Goal: Information Seeking & Learning: Compare options

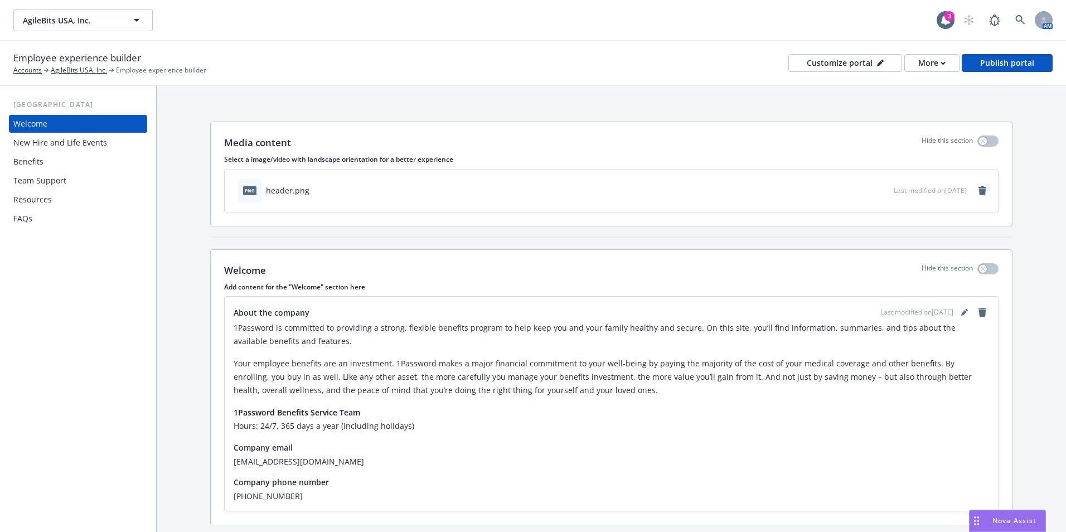
click at [37, 165] on div "Benefits" at bounding box center [28, 162] width 30 height 18
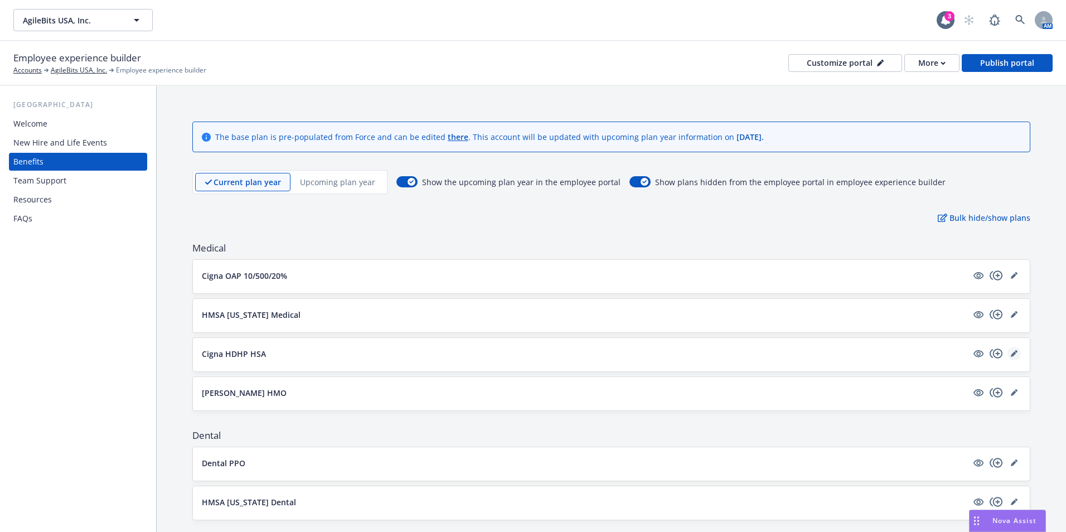
click at [1011, 355] on icon "editPencil" at bounding box center [1014, 354] width 6 height 6
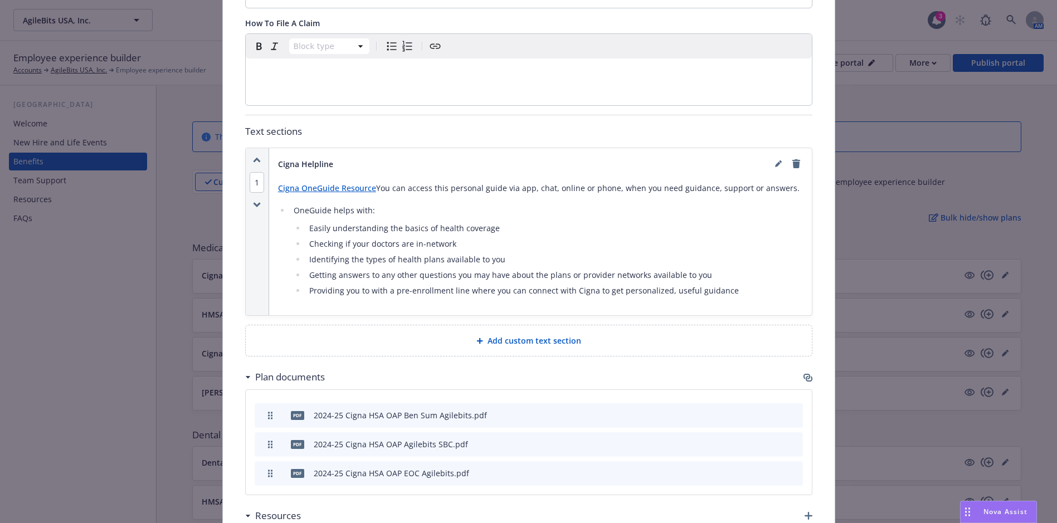
scroll to position [758, 0]
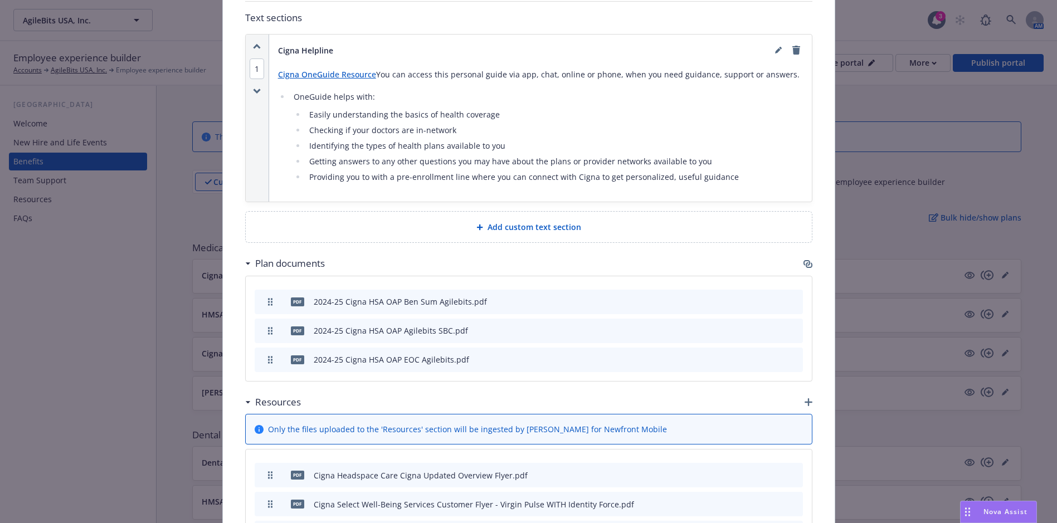
click at [772, 298] on icon "preview file" at bounding box center [775, 302] width 10 height 8
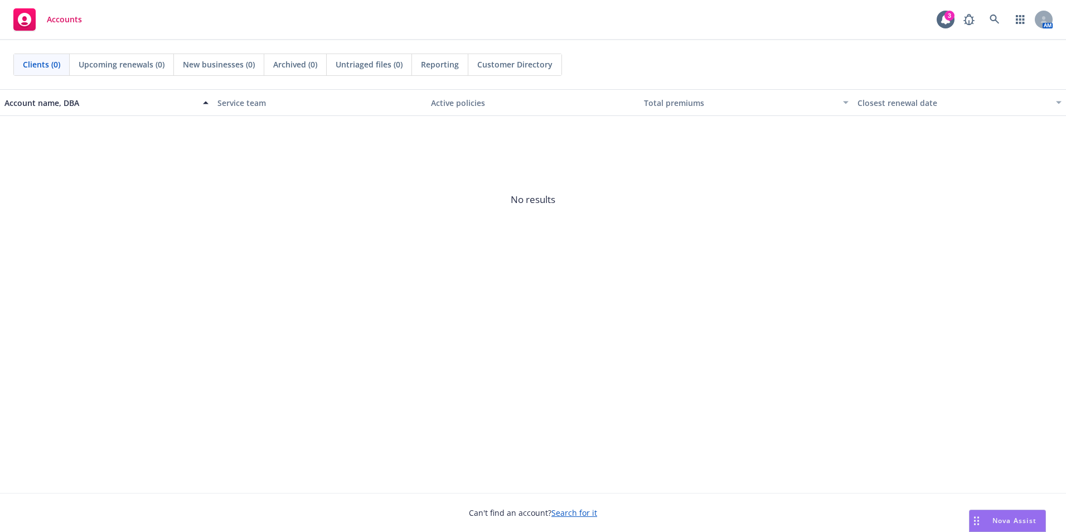
drag, startPoint x: 1003, startPoint y: 508, endPoint x: 1007, endPoint y: 515, distance: 7.7
click at [1005, 508] on div "Can't find an account? Search for it" at bounding box center [533, 506] width 1066 height 26
click at [1008, 517] on span "Nova Assist" at bounding box center [1014, 520] width 44 height 9
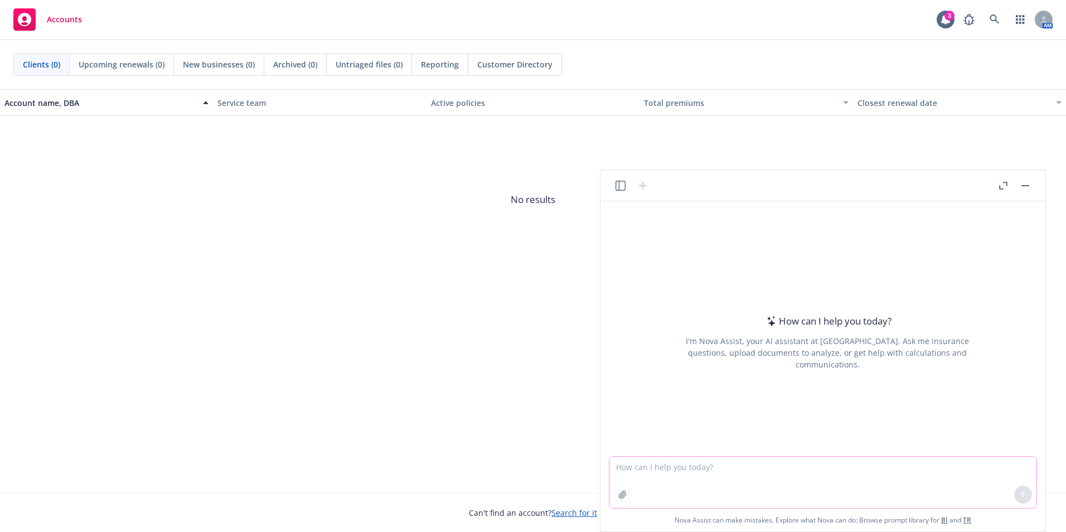
click at [714, 468] on textarea at bounding box center [822, 482] width 427 height 51
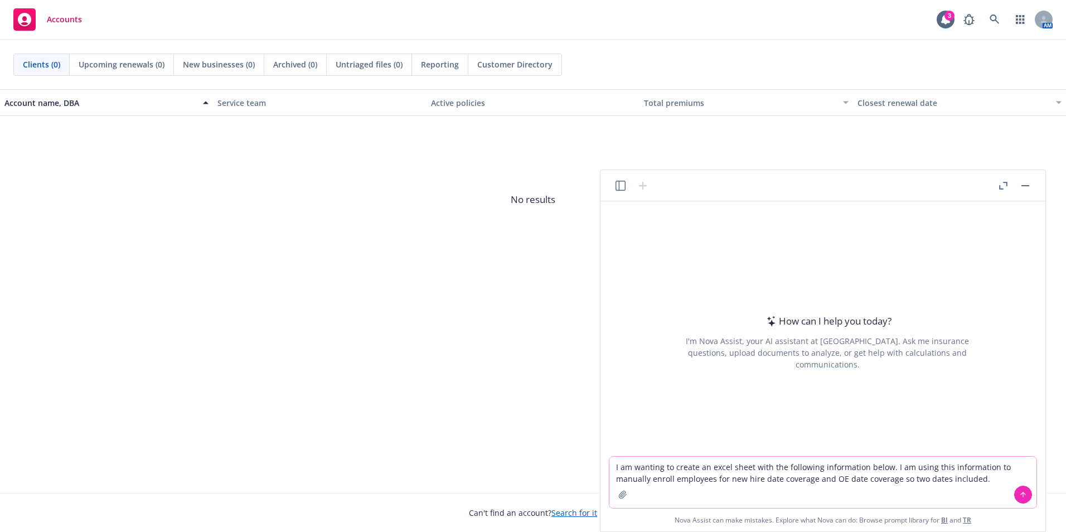
click at [1006, 479] on textarea "I am wanting to create an excel sheet with the following information below. I a…" at bounding box center [822, 482] width 427 height 51
click at [1006, 470] on textarea "I am wanting to create an excel sheet with the following information below. I a…" at bounding box center [822, 482] width 427 height 51
drag, startPoint x: 997, startPoint y: 481, endPoint x: 567, endPoint y: 466, distance: 429.5
click at [567, 466] on body "Accounts 3 AM Clients (0) Upcoming renewals (0) New businesses (0) Archived (0)…" at bounding box center [533, 266] width 1066 height 532
click at [999, 468] on textarea "I have this excel sheet, I want to remove medical/vision/email data. I want it …" at bounding box center [822, 482] width 427 height 51
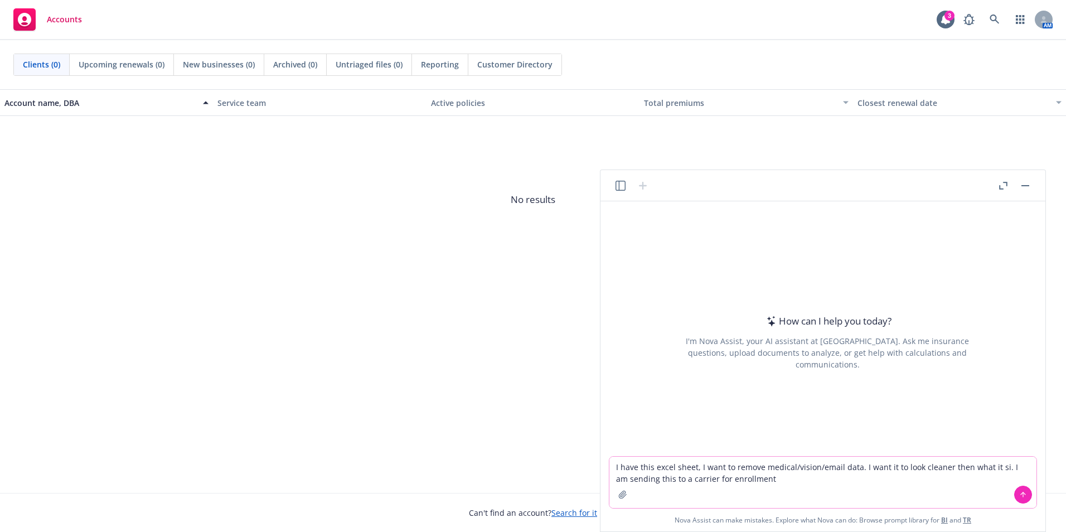
click at [998, 468] on textarea "I have this excel sheet, I want to remove medical/vision/email data. I want it …" at bounding box center [822, 482] width 427 height 51
click at [997, 469] on textarea "I have this excel sheet, I want to remove medical/vision/email data. I want it …" at bounding box center [822, 482] width 427 height 51
click at [876, 490] on textarea "I have this excel sheet, I want to remove medical/vision/email data. I want it …" at bounding box center [822, 482] width 427 height 51
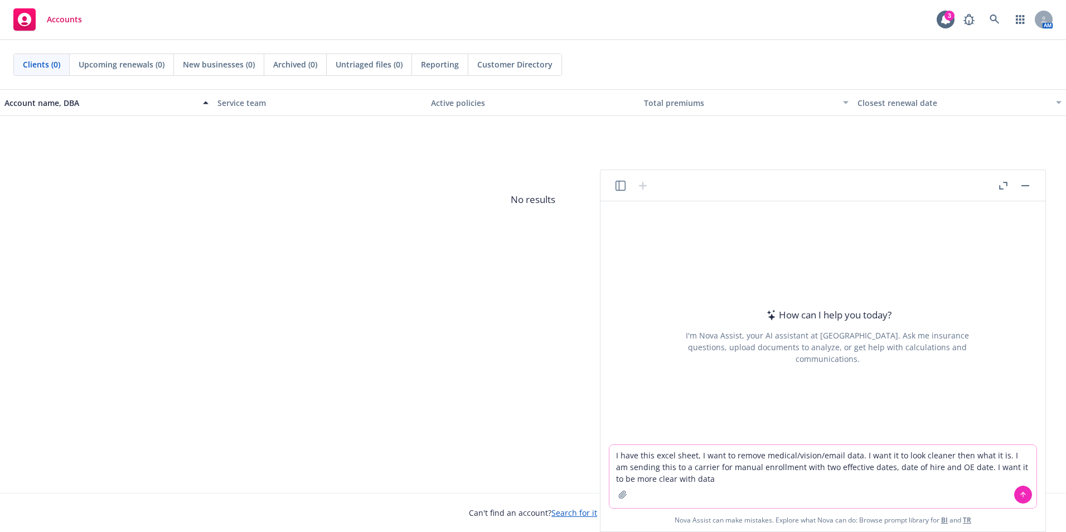
click at [624, 493] on icon "button" at bounding box center [622, 494] width 9 height 9
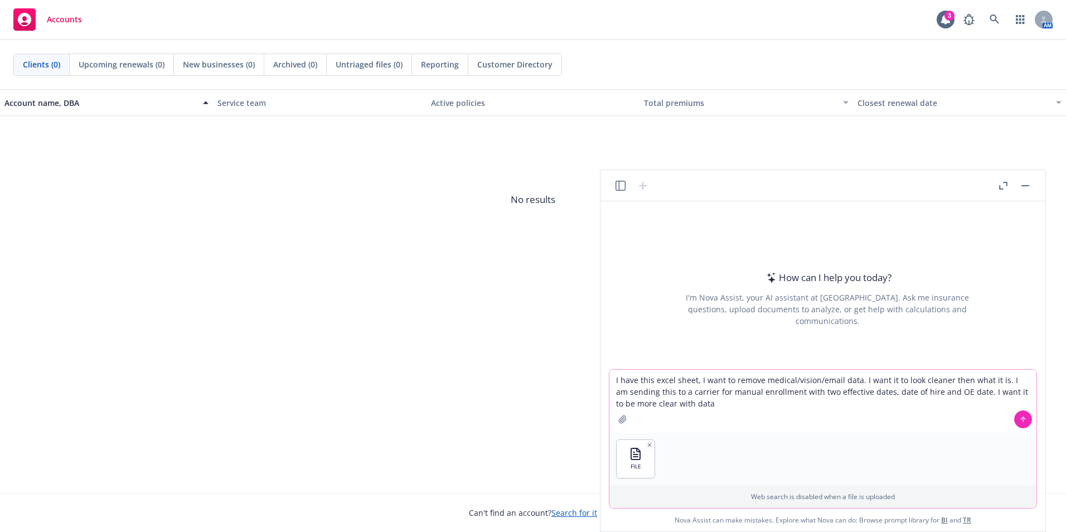
click at [860, 379] on textarea "I have this excel sheet, I want to remove medical/vision/email data. I want it …" at bounding box center [822, 401] width 427 height 63
drag, startPoint x: 999, startPoint y: 378, endPoint x: 879, endPoint y: 378, distance: 119.8
click at [879, 378] on textarea "I have this excel sheet, I want to remove medical/vision/email data. I want it …" at bounding box center [822, 401] width 427 height 63
click at [924, 393] on textarea "I have this excel sheet, I want to remove medical/vision/email data. I want Nov…" at bounding box center [822, 401] width 427 height 63
click at [1014, 421] on button at bounding box center [1023, 419] width 18 height 18
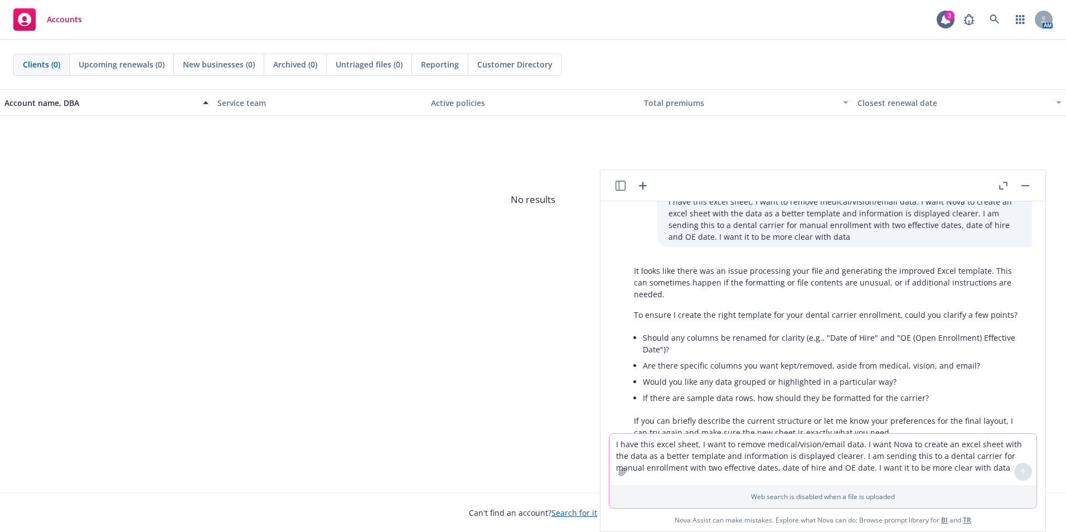
scroll to position [92, 0]
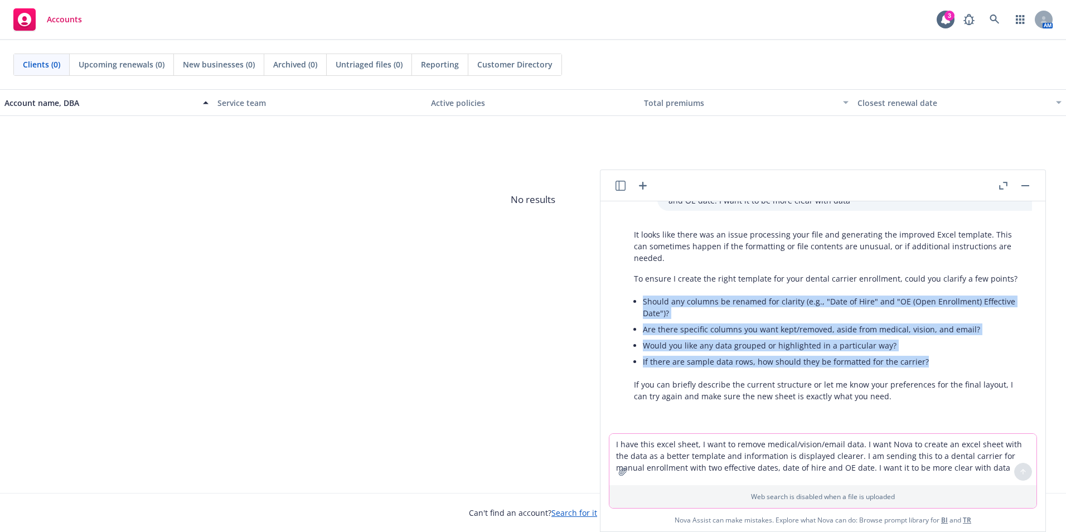
drag, startPoint x: 910, startPoint y: 362, endPoint x: 633, endPoint y: 295, distance: 284.3
click at [643, 295] on ul "Should any columns be renamed for clarity (e.g., "Date of Hire" and "OE (Open E…" at bounding box center [832, 331] width 378 height 76
drag, startPoint x: 633, startPoint y: 295, endPoint x: 663, endPoint y: 297, distance: 30.1
copy ul "Should any columns be renamed for clarity (e.g., "Date of Hire" and "OE (Open E…"
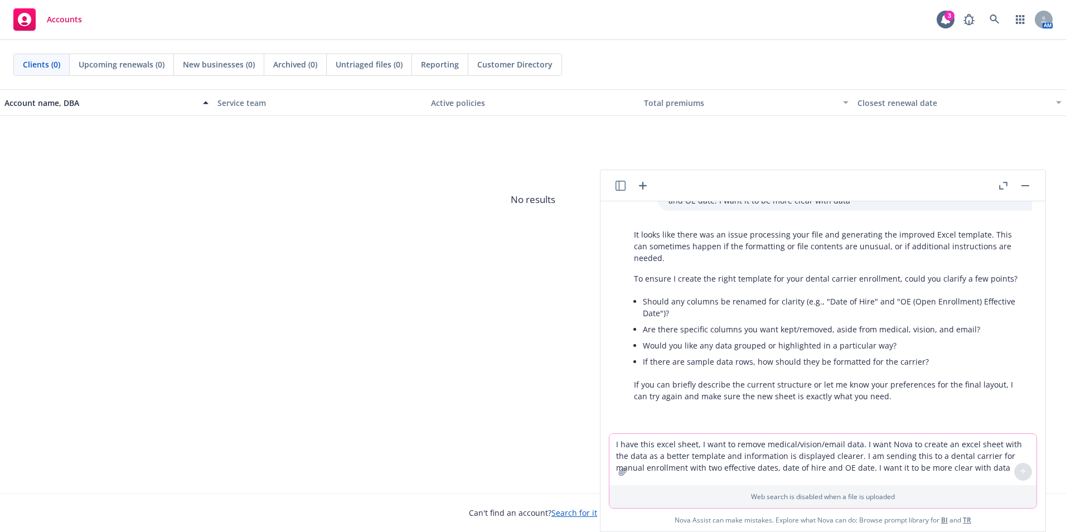
click at [661, 449] on textarea "I have this excel sheet, I want to remove medical/vision/email data. I want Nov…" at bounding box center [822, 459] width 427 height 51
paste textarea "Should any columns be renamed for clarity (e.g., "Date of Hire" and "OE (Open E…"
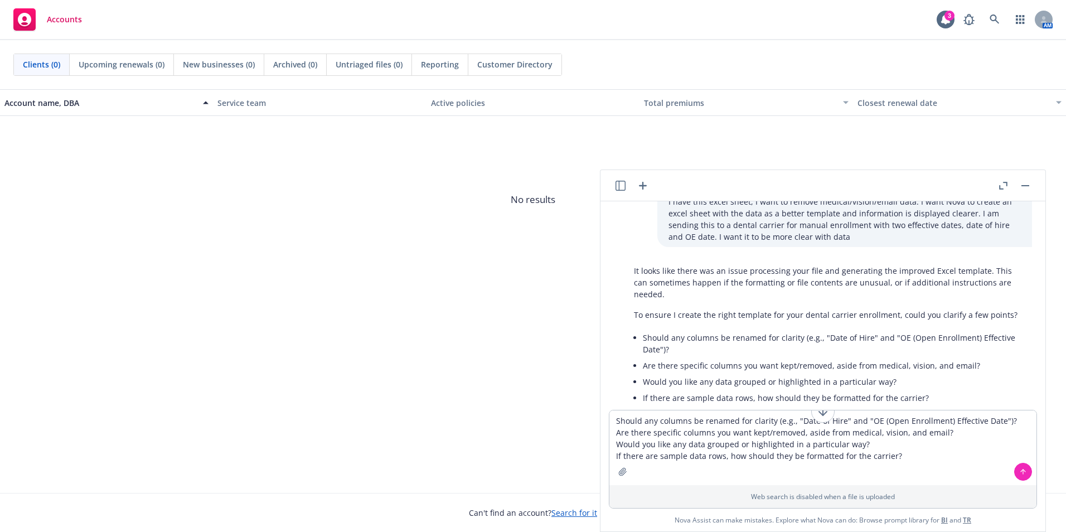
scroll to position [36, 0]
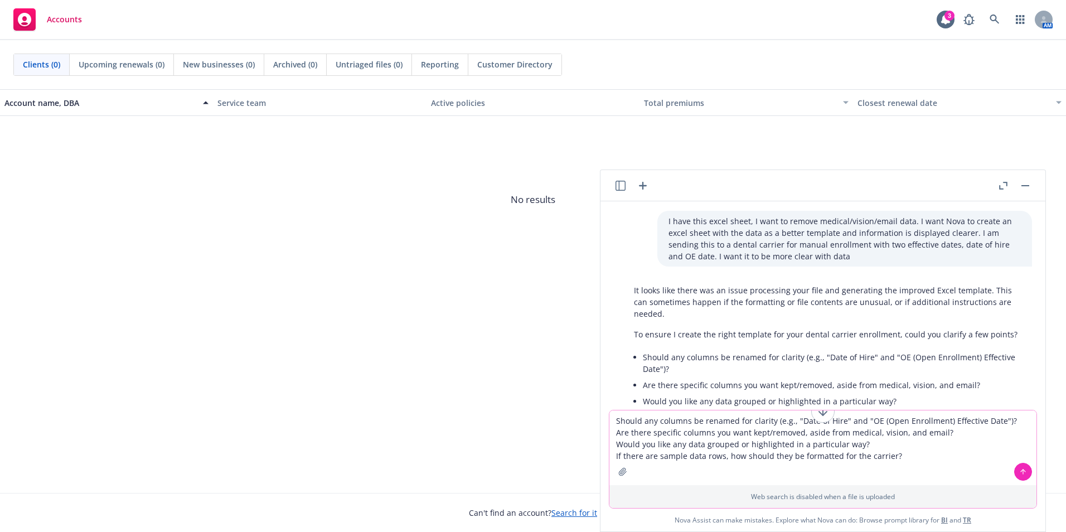
click at [1007, 425] on textarea "Should any columns be renamed for clarity (e.g., "Date of Hire" and "OE (Open E…" at bounding box center [822, 447] width 427 height 75
click at [952, 431] on textarea "Should any columns be renamed for clarity (e.g., "Date of Hire" and "OE (Open E…" at bounding box center [822, 442] width 427 height 86
drag, startPoint x: 848, startPoint y: 433, endPoint x: 938, endPoint y: 429, distance: 89.3
click at [938, 429] on textarea "Should any columns be renamed for clarity (e.g., "Date of Hire" and "OE (Open E…" at bounding box center [822, 442] width 427 height 86
click at [971, 429] on textarea "Should any columns be renamed for clarity (e.g., "Date of Hire" and "OE (Open E…" at bounding box center [822, 442] width 427 height 86
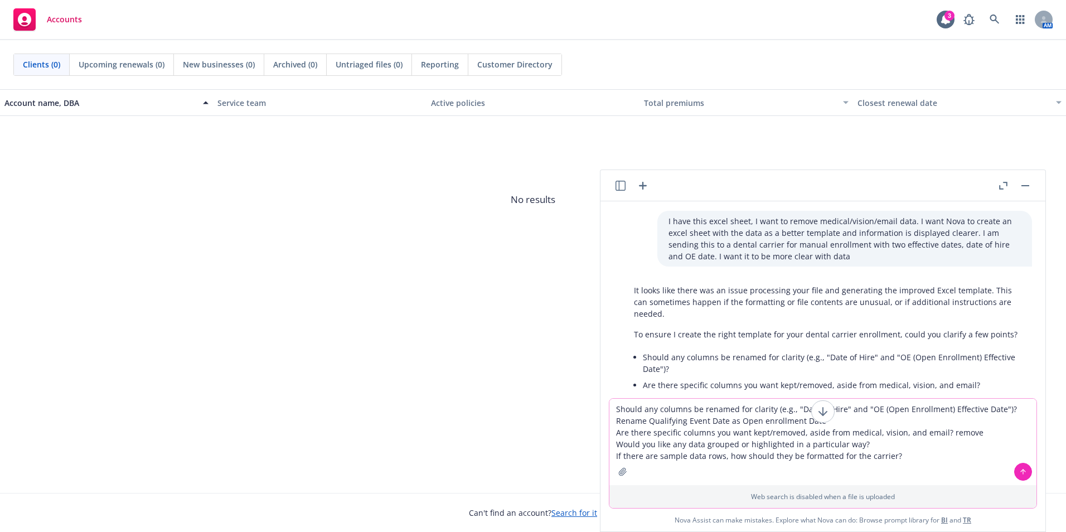
paste textarea "medical, vision, and emai"
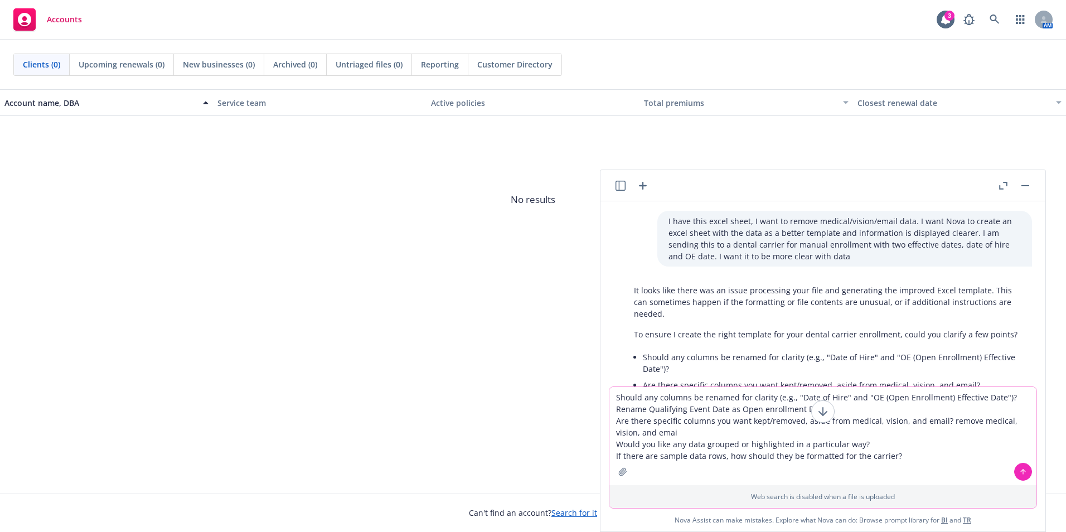
click at [974, 418] on textarea "Should any columns be renamed for clarity (e.g., "Date of Hire" and "OE (Open E…" at bounding box center [822, 436] width 427 height 98
drag, startPoint x: 698, startPoint y: 441, endPoint x: 701, endPoint y: 435, distance: 6.7
click at [700, 436] on textarea "Should any columns be renamed for clarity (e.g., "Date of Hire" and "OE (Open E…" at bounding box center [822, 436] width 427 height 98
click at [638, 430] on textarea "Should any columns be renamed for clarity (e.g., "Date of Hire" and "OE (Open E…" at bounding box center [822, 436] width 427 height 98
click at [879, 443] on textarea "Should any columns be renamed for clarity (e.g., "Date of Hire" and "OE (Open E…" at bounding box center [822, 436] width 427 height 98
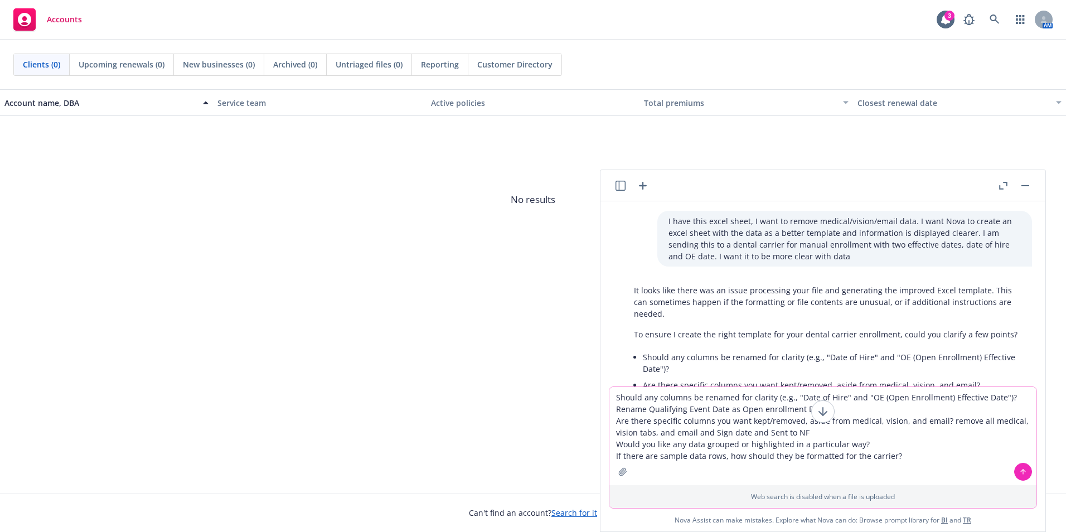
click at [925, 459] on textarea "Should any columns be renamed for clarity (e.g., "Date of Hire" and "OE (Open E…" at bounding box center [822, 436] width 427 height 98
click at [910, 444] on textarea "Should any columns be renamed for clarity (e.g., "Date of Hire" and "OE (Open E…" at bounding box center [822, 436] width 427 height 98
type textarea "Should any columns be renamed for clarity (e.g., "Date of Hire" and "OE (Open E…"
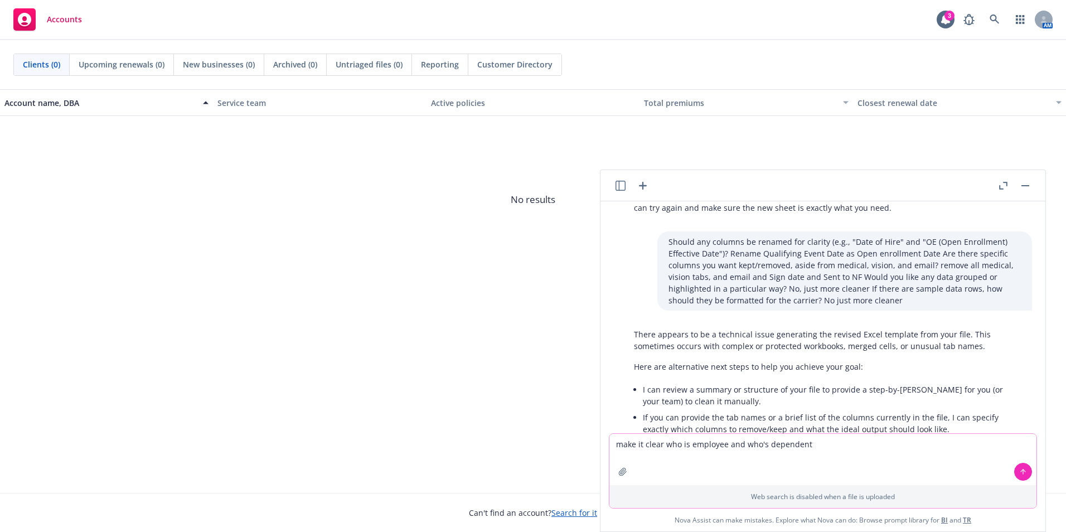
scroll to position [276, 0]
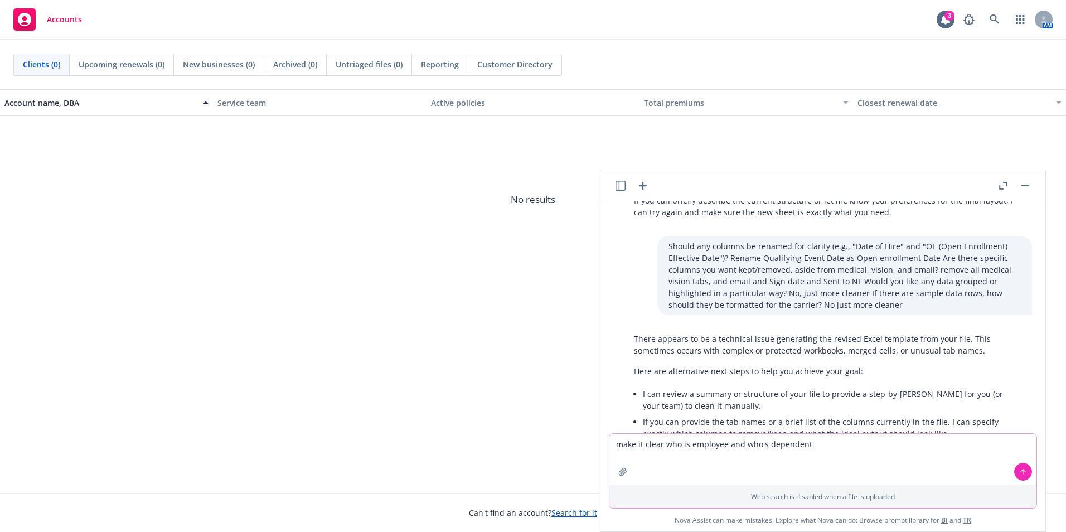
type textarea "make it clear who is employee and who's dependent"
click at [1019, 470] on icon at bounding box center [1023, 472] width 8 height 8
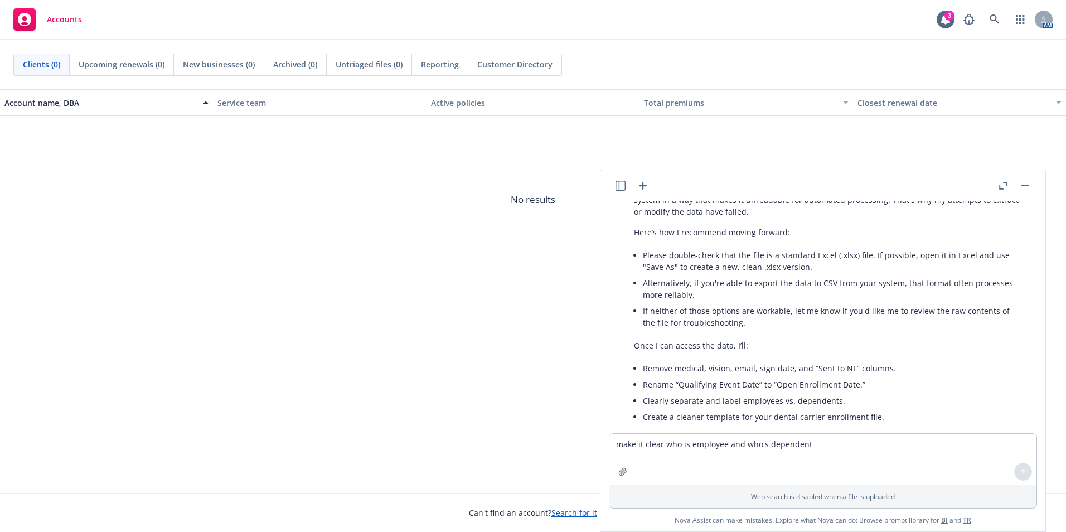
scroll to position [651, 0]
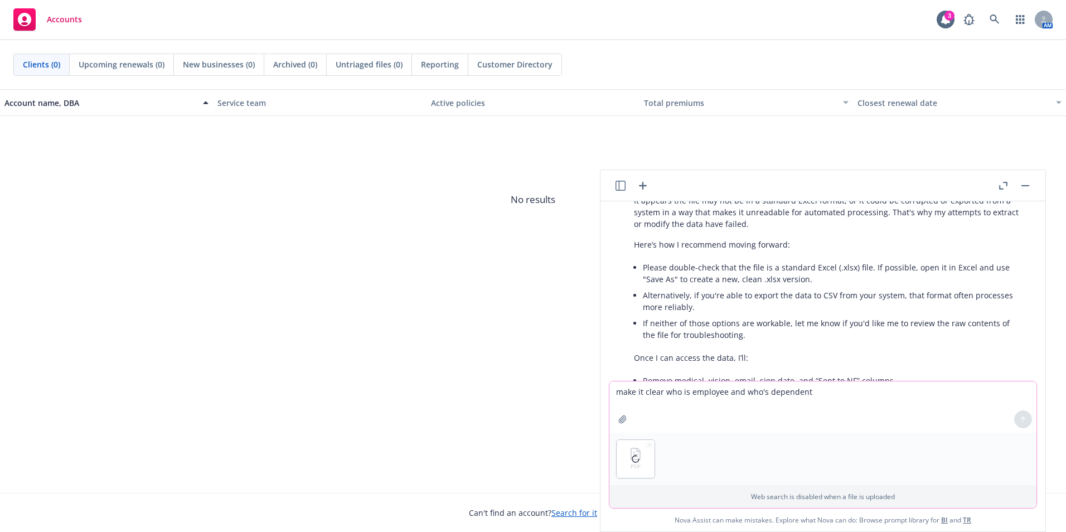
click at [662, 409] on textarea "make it clear who is employee and who's dependent" at bounding box center [822, 406] width 427 height 51
type textarea "Here is a pdf with the data, convert into more clear excel sheet with all datat…"
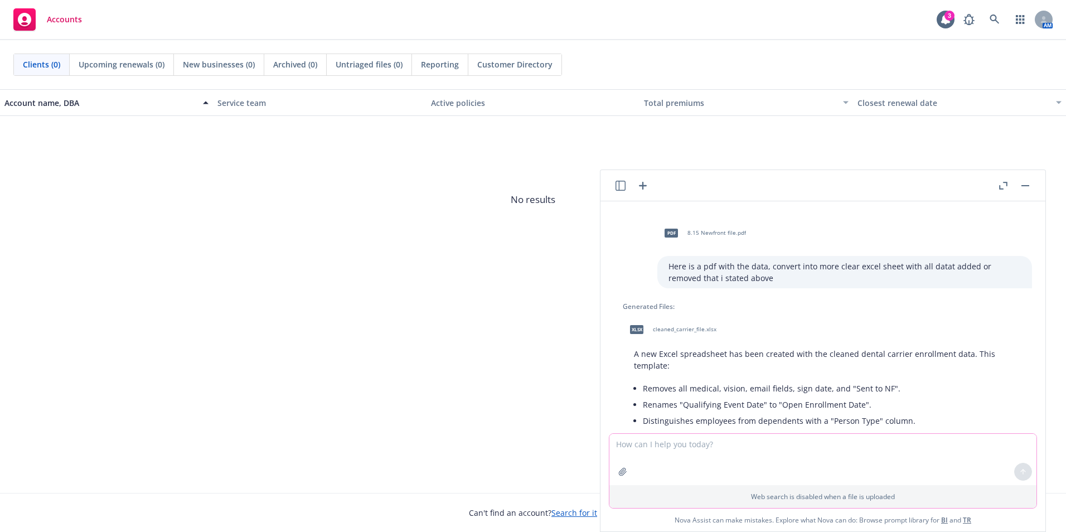
scroll to position [904, 0]
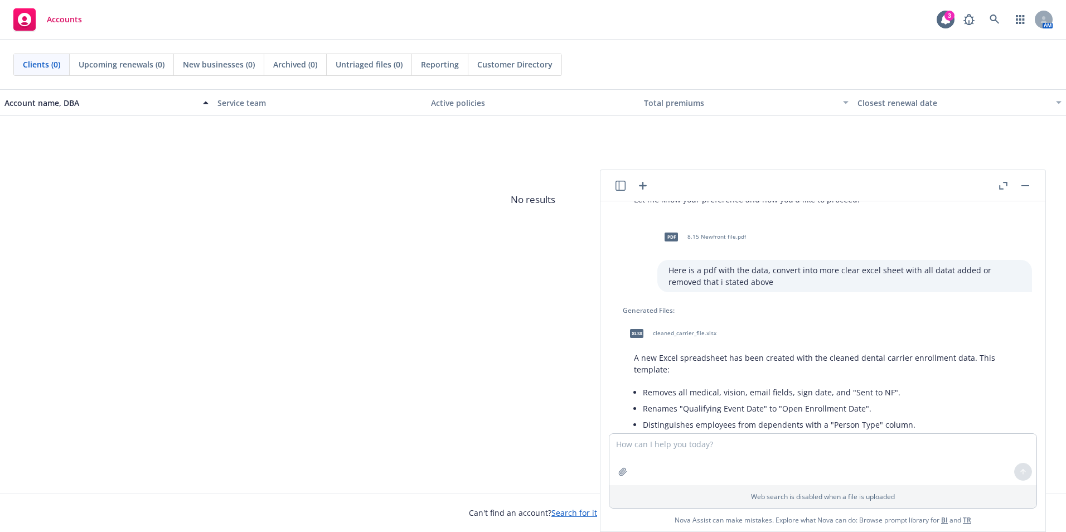
click at [642, 335] on span "xlsx" at bounding box center [636, 333] width 13 height 8
click at [745, 468] on textarea at bounding box center [822, 459] width 427 height 51
type textarea "why is there duplicates"
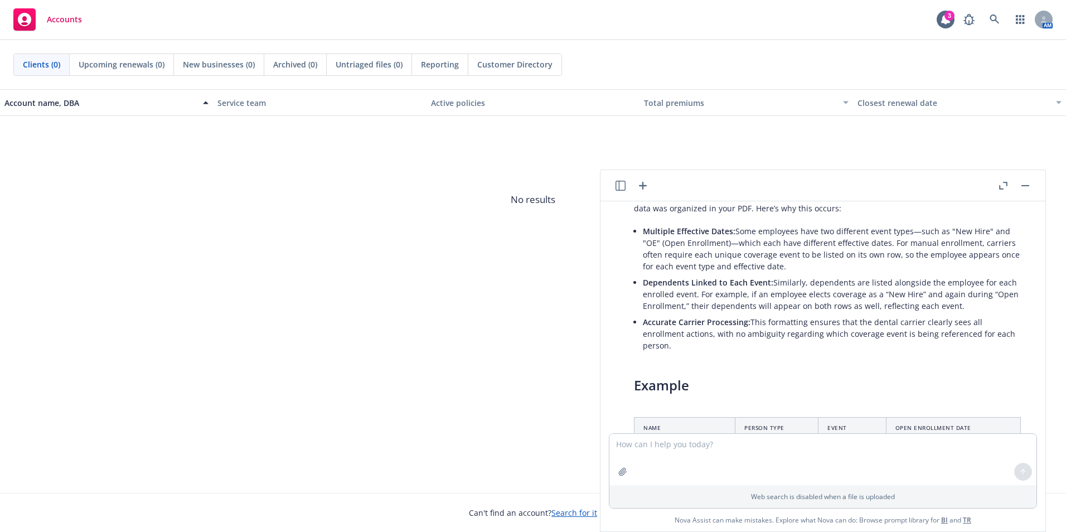
scroll to position [1461, 0]
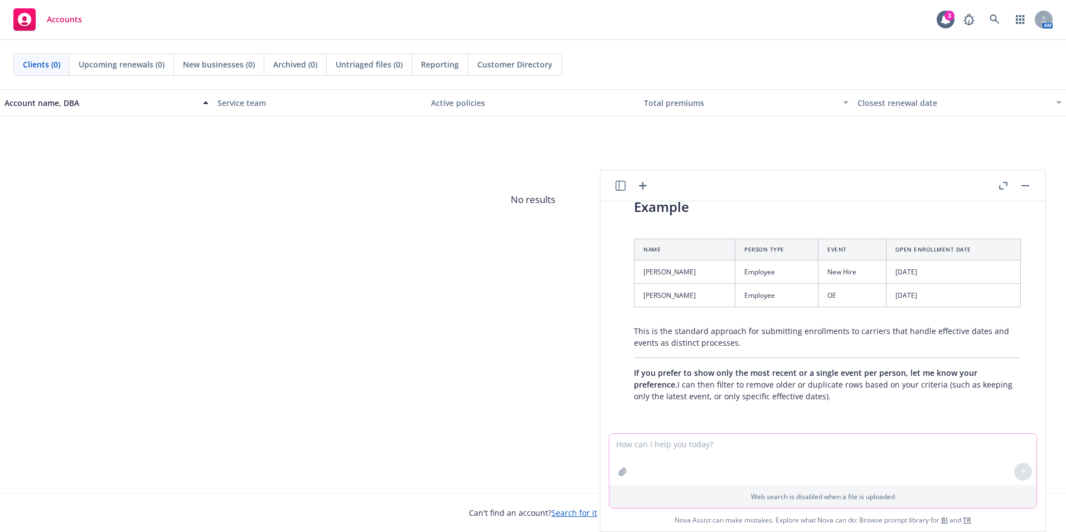
click at [653, 447] on textarea at bounding box center [822, 459] width 427 height 51
type textarea "yes"
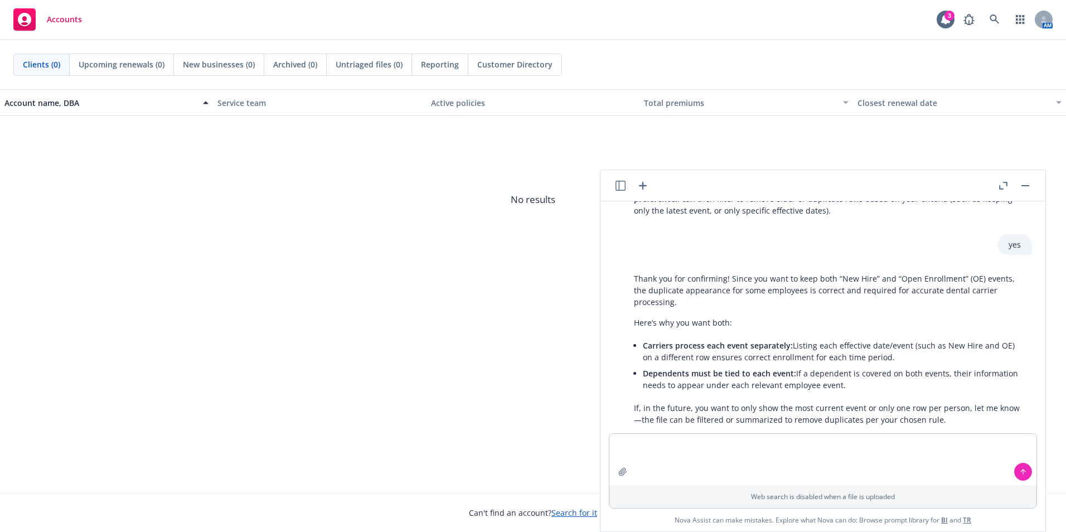
scroll to position [1702, 0]
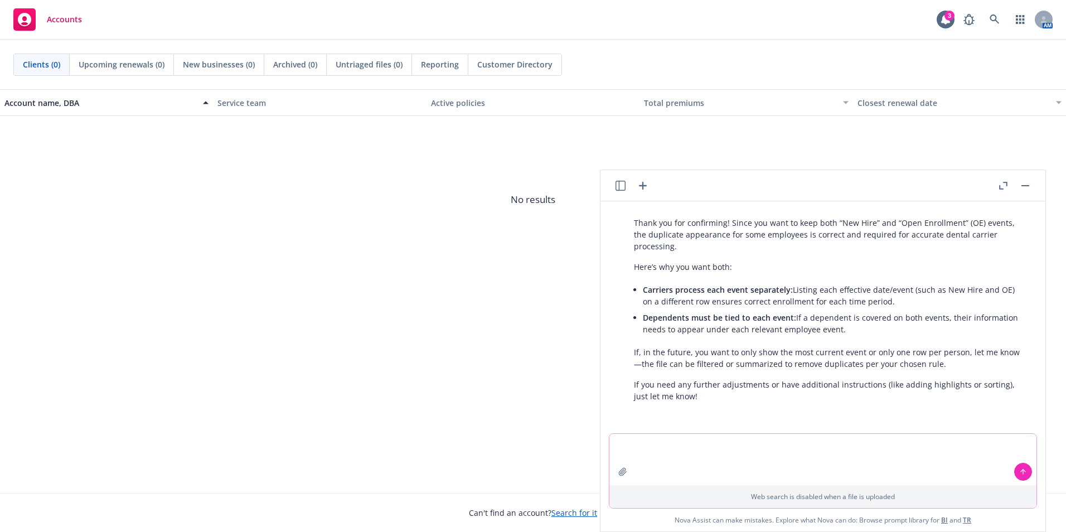
click at [713, 434] on textarea at bounding box center [822, 459] width 427 height 51
type textarea "yes"
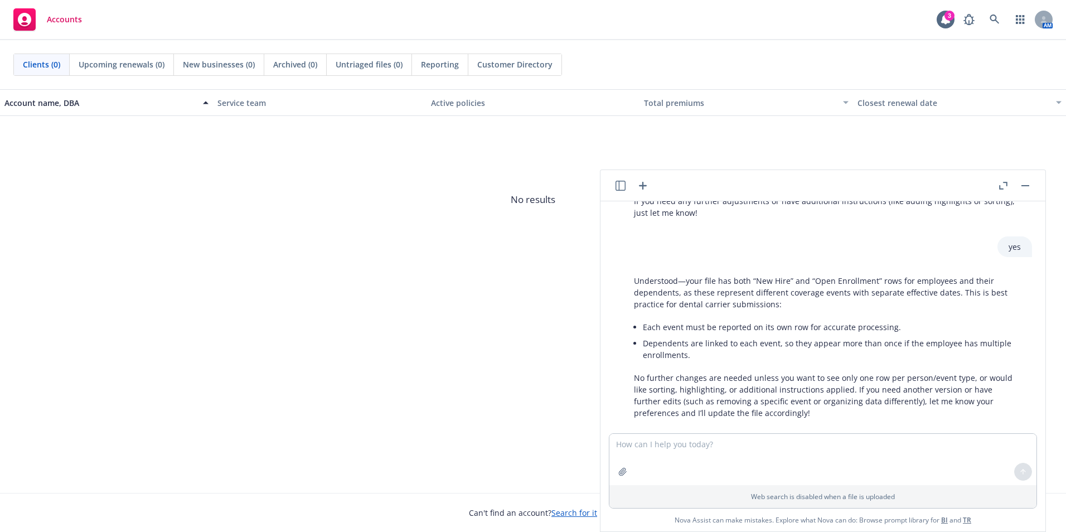
scroll to position [1903, 0]
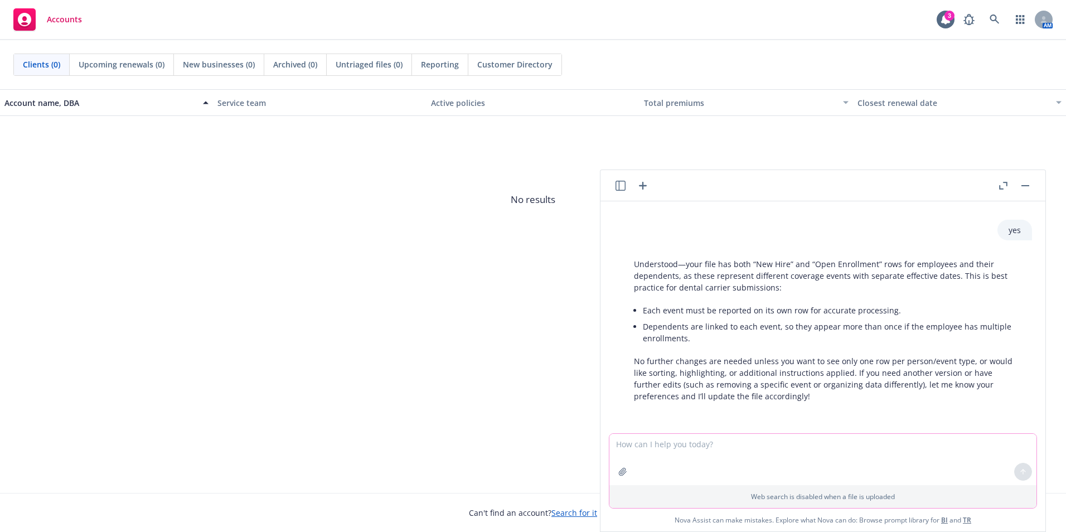
click at [724, 458] on textarea at bounding box center [822, 459] width 427 height 51
type textarea "please provide ana excel sheet"
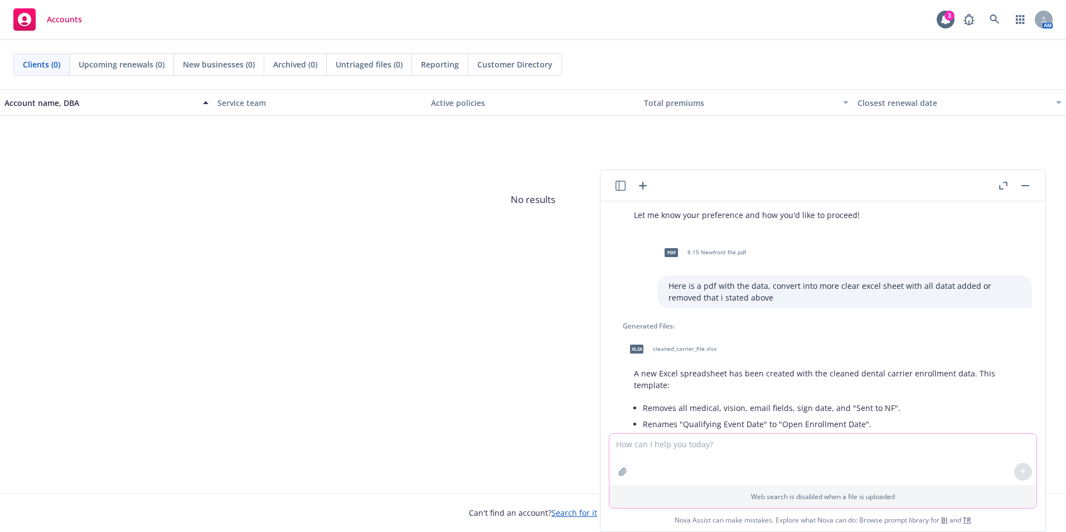
scroll to position [878, 0]
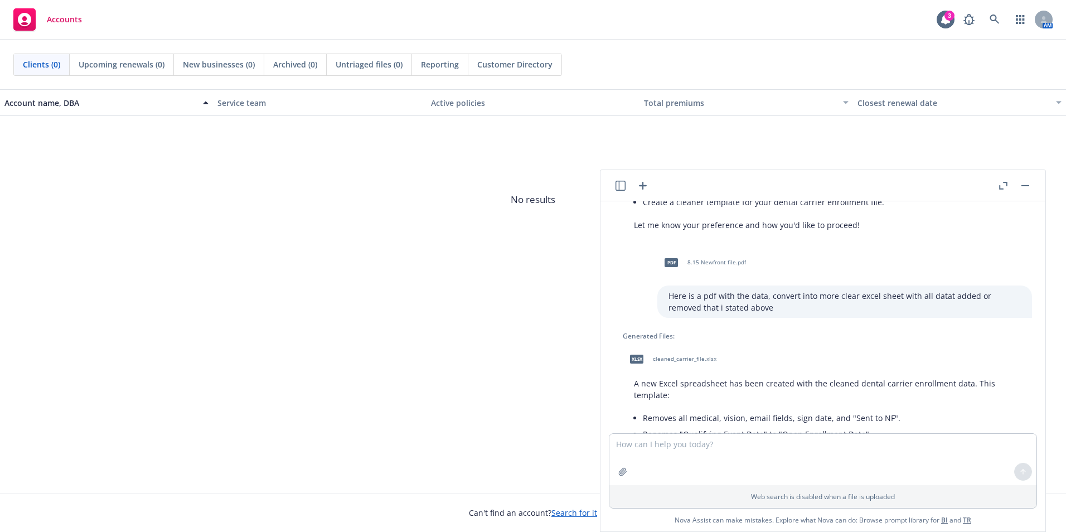
click at [683, 360] on span "cleaned_carrier_file.xlsx" at bounding box center [685, 358] width 64 height 7
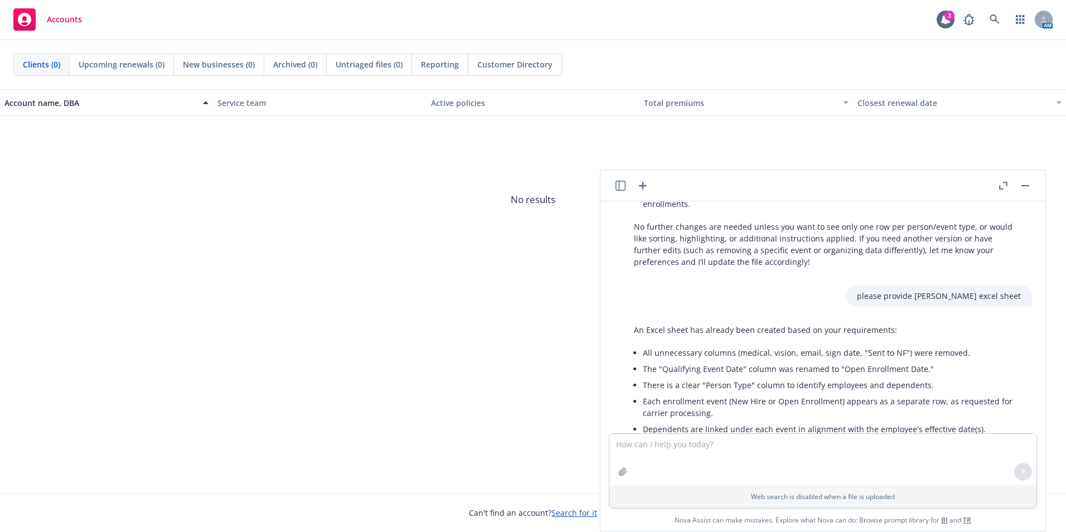
scroll to position [2104, 0]
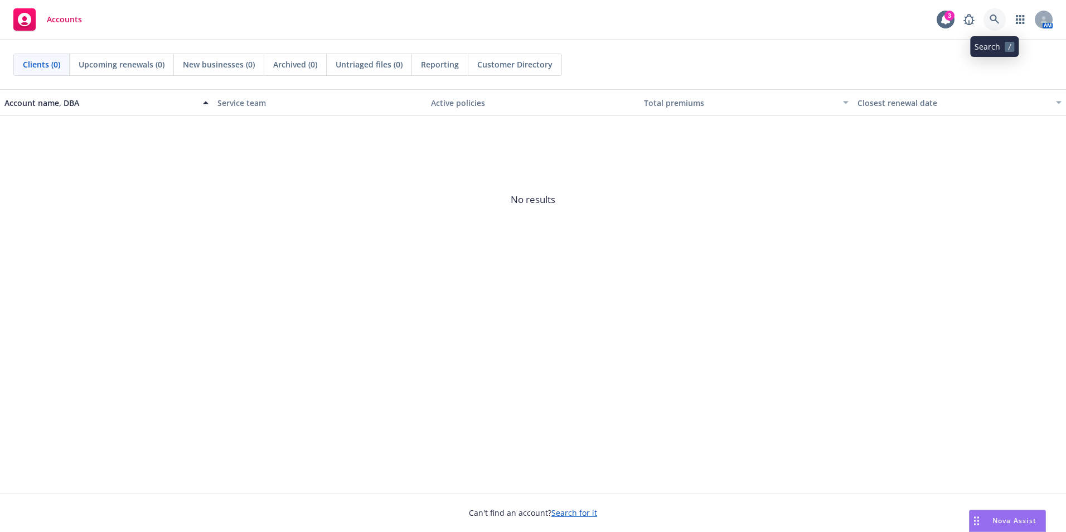
click at [1002, 14] on link at bounding box center [994, 19] width 22 height 22
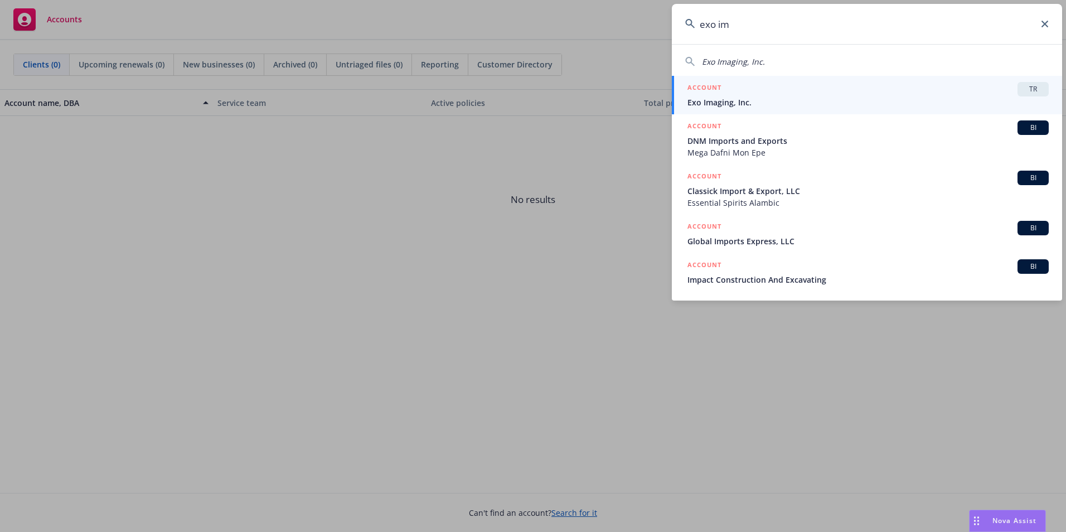
type input "exo im"
click at [843, 90] on div "ACCOUNT TR" at bounding box center [867, 89] width 361 height 14
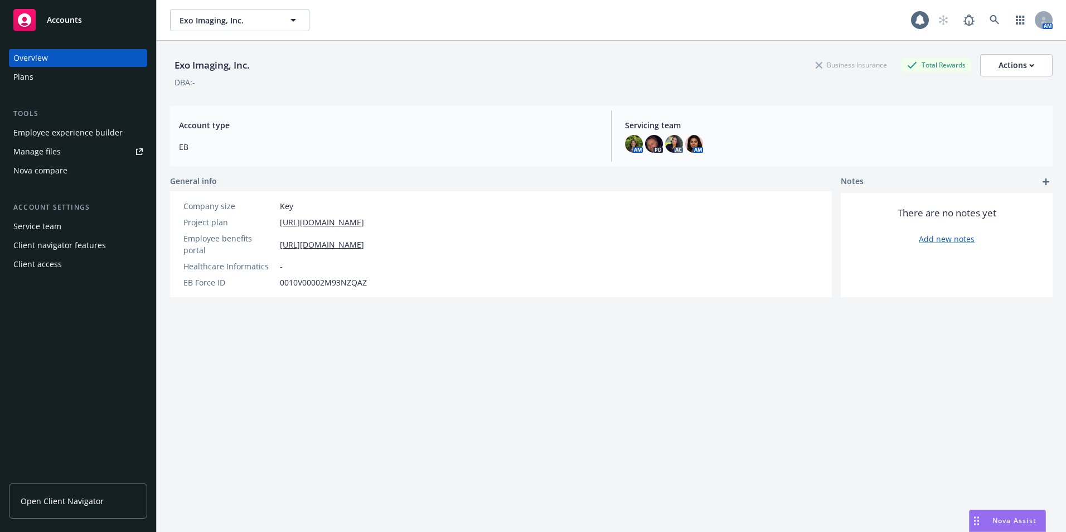
click at [106, 133] on div "Employee experience builder" at bounding box center [67, 133] width 109 height 18
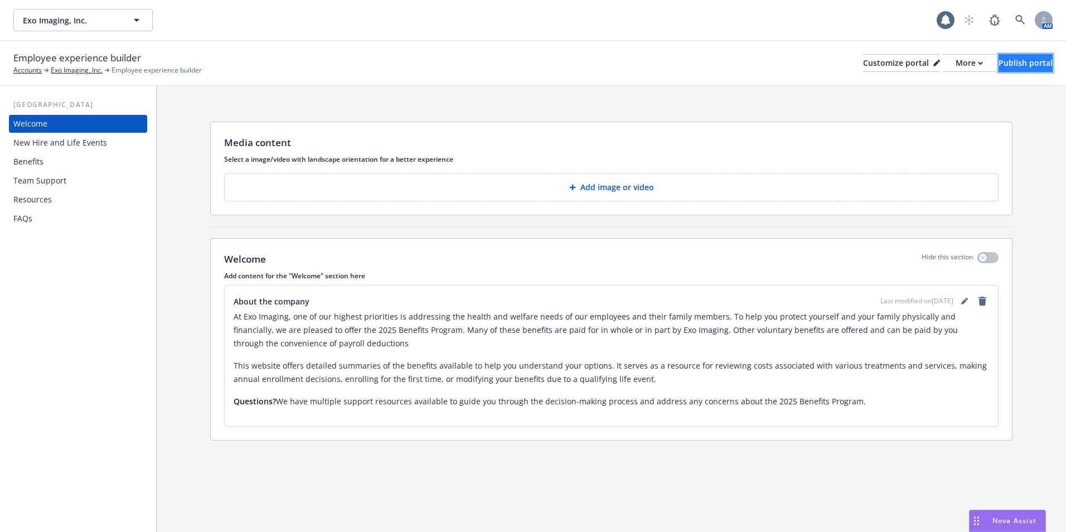
click at [1000, 66] on div "Publish portal" at bounding box center [1025, 63] width 54 height 17
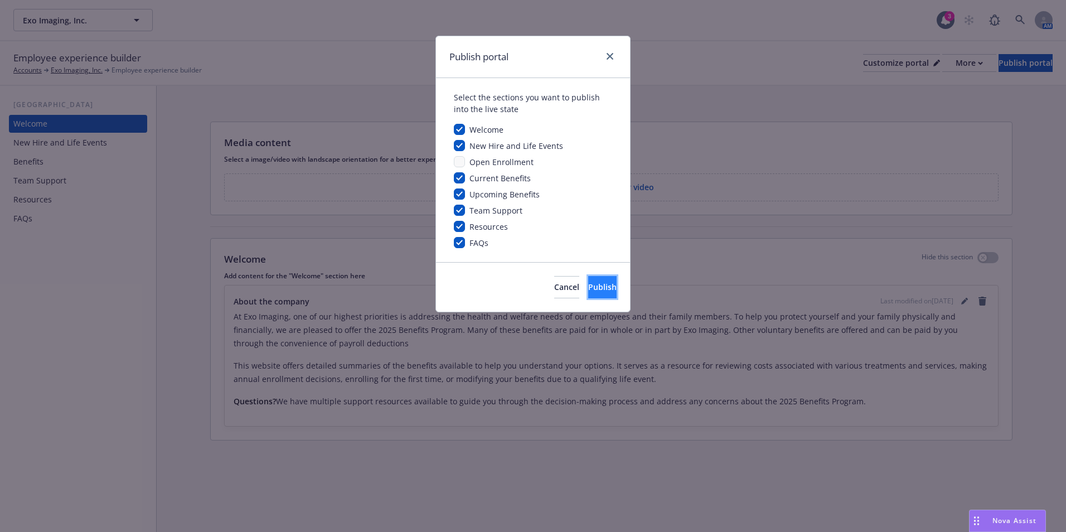
click at [607, 288] on button "Publish" at bounding box center [602, 287] width 28 height 22
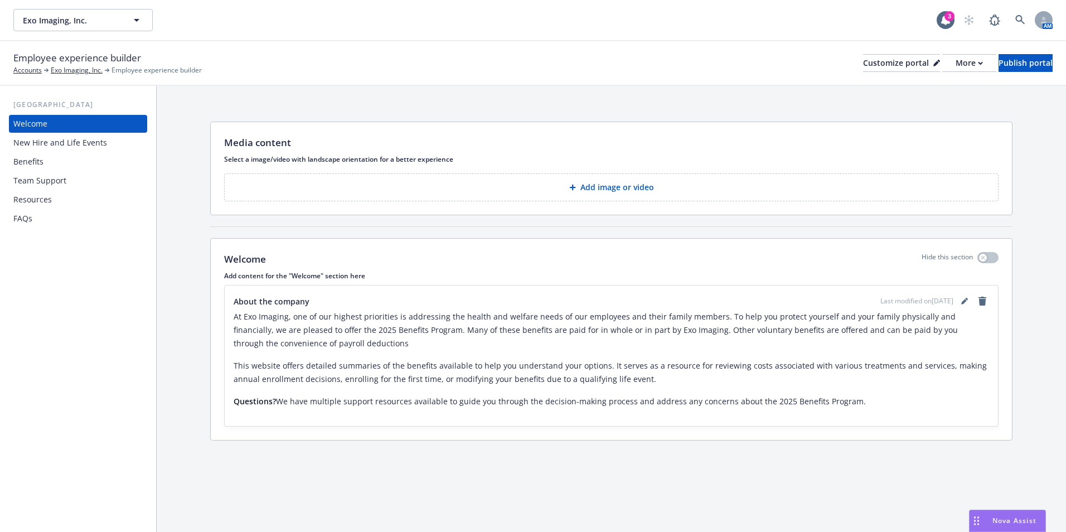
click at [37, 144] on div "New Hire and Life Events" at bounding box center [60, 143] width 94 height 18
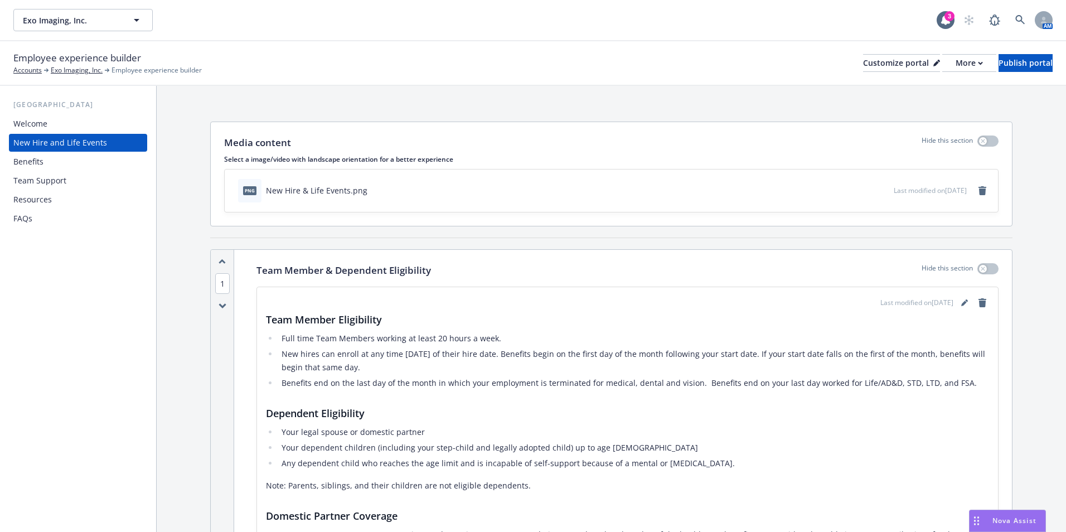
scroll to position [56, 0]
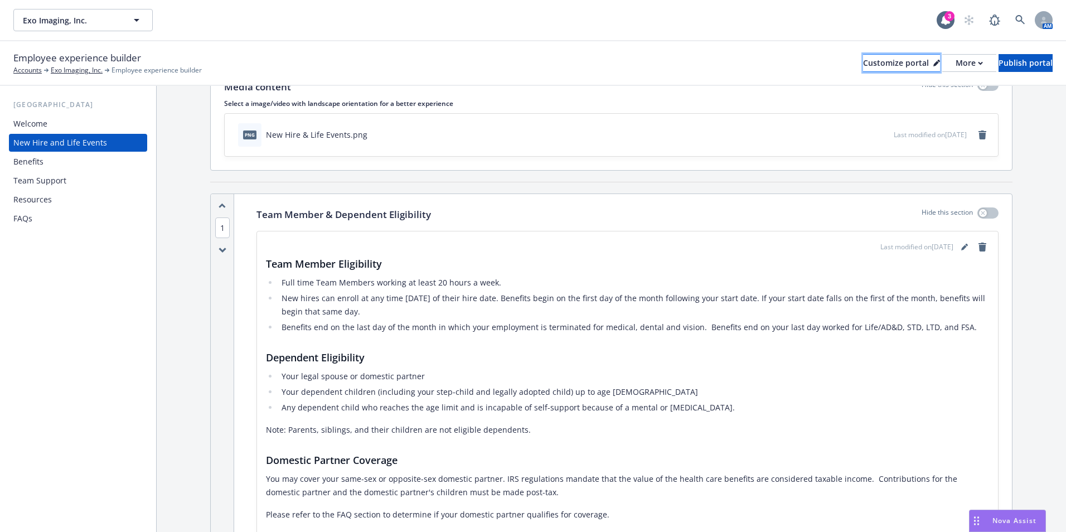
click at [897, 65] on button "Customize portal" at bounding box center [901, 63] width 77 height 18
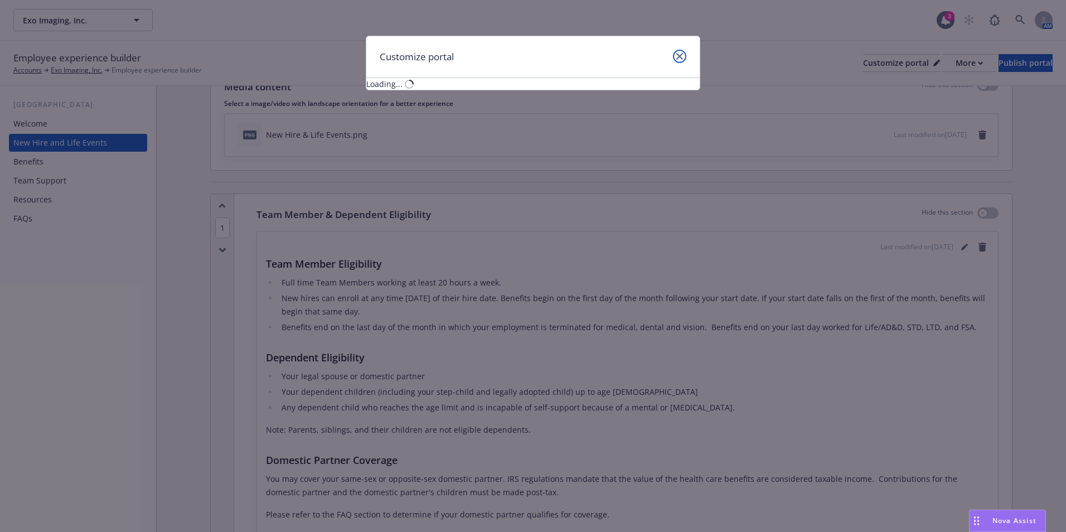
click at [676, 56] on link "close" at bounding box center [679, 56] width 13 height 13
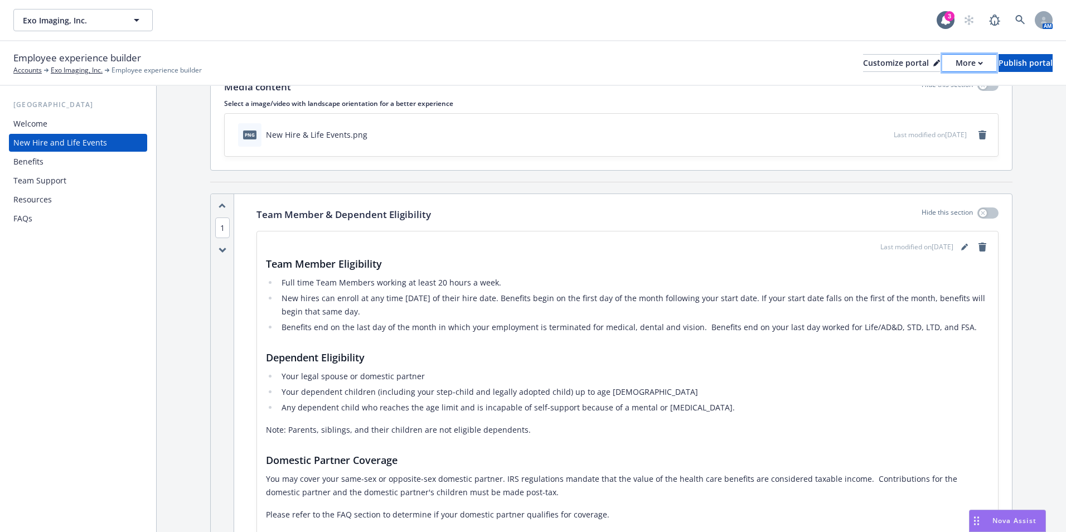
click at [955, 57] on div "More" at bounding box center [968, 63] width 27 height 17
click at [942, 108] on link "Copy portal link" at bounding box center [909, 110] width 101 height 22
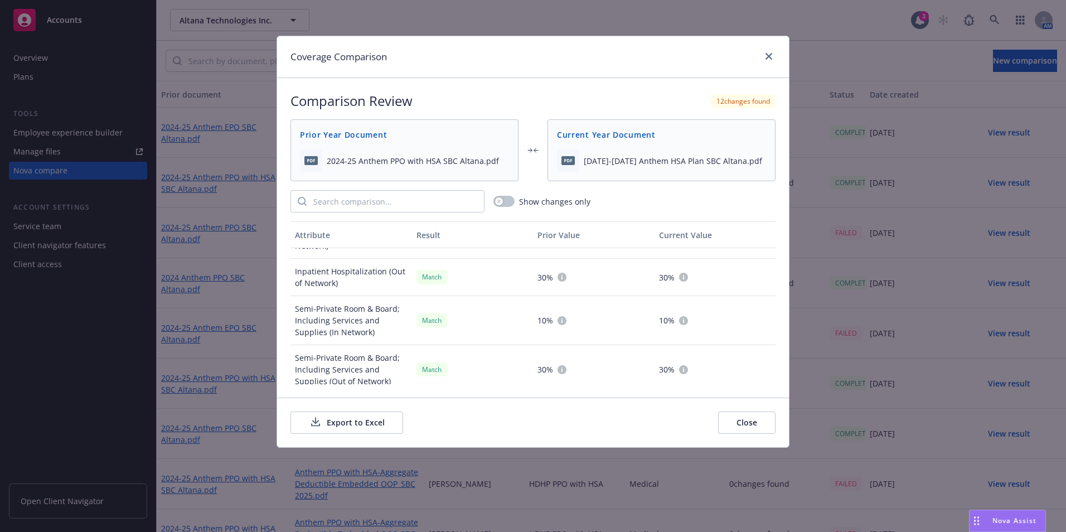
scroll to position [725, 0]
click at [750, 420] on button "Close" at bounding box center [746, 422] width 57 height 22
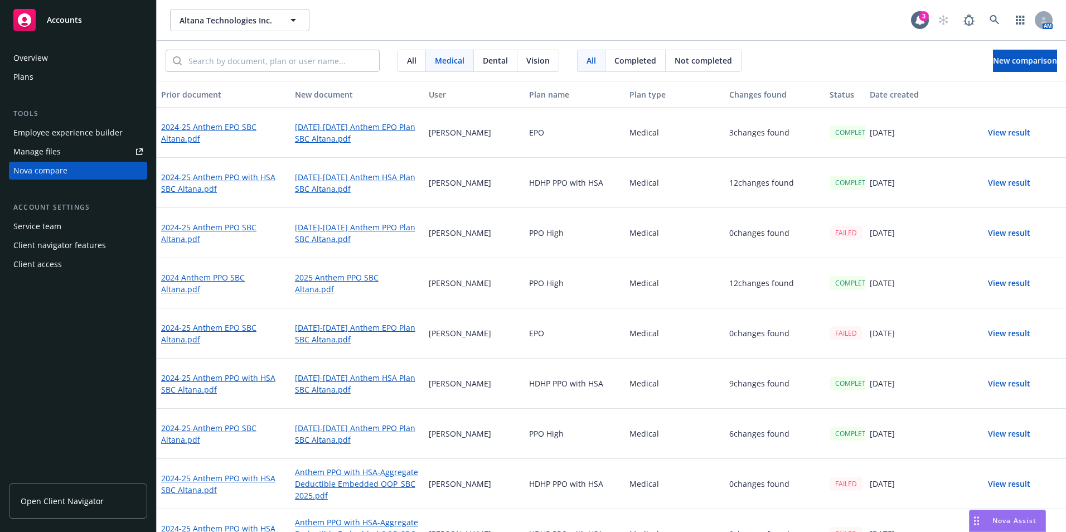
click at [1008, 183] on button "View result" at bounding box center [1009, 183] width 78 height 22
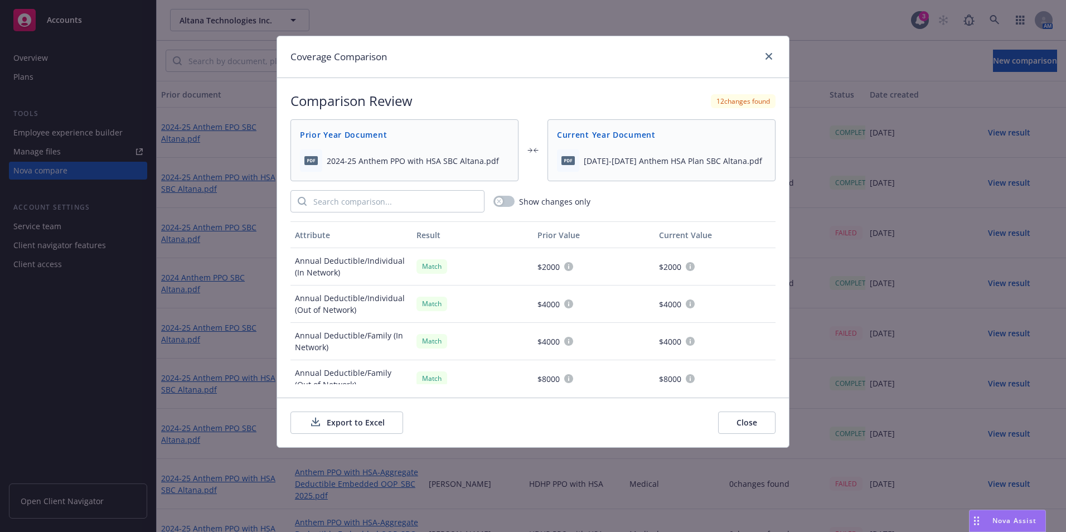
click at [343, 430] on button "Export to Excel" at bounding box center [346, 422] width 113 height 22
click at [775, 54] on div "Coverage Comparison" at bounding box center [533, 57] width 512 height 42
click at [769, 55] on icon "close" at bounding box center [768, 56] width 7 height 7
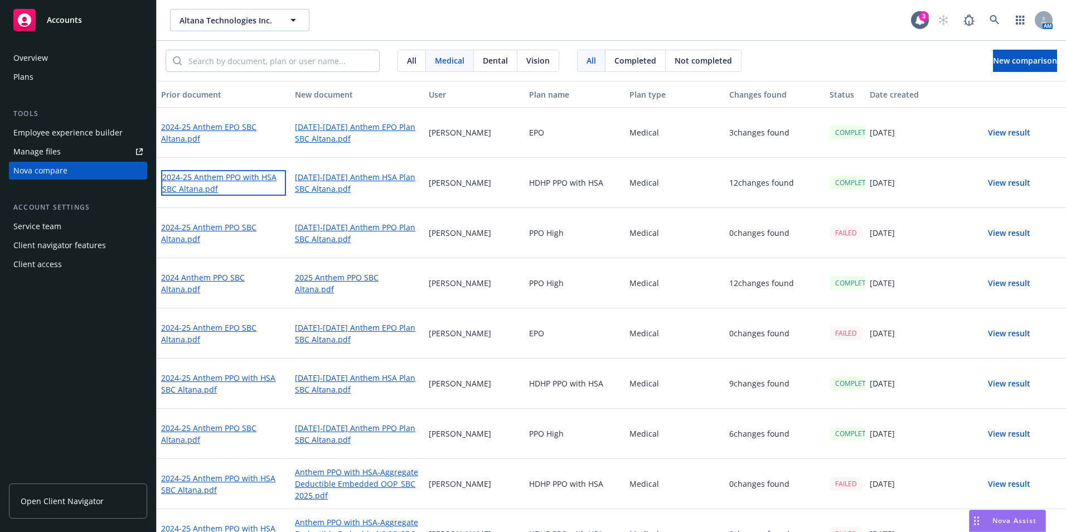
click at [187, 186] on link "2024-25 Anthem PPO with HSA SBC Altana.pdf" at bounding box center [223, 183] width 125 height 26
click at [327, 186] on link "[DATE]-[DATE] Anthem HSA Plan SBC Altana.pdf" at bounding box center [357, 183] width 125 height 26
click at [993, 62] on span "New comparison" at bounding box center [1025, 60] width 64 height 11
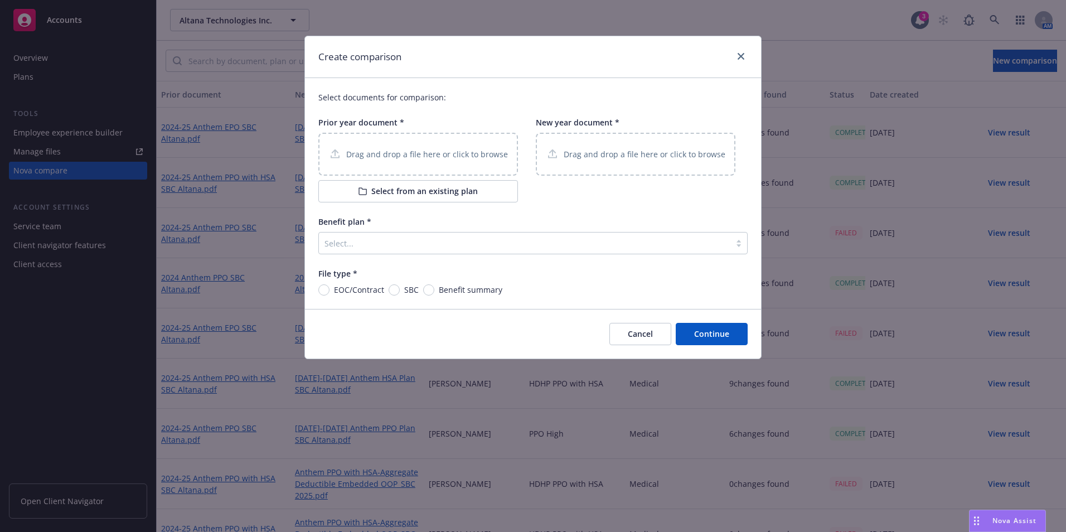
click at [384, 193] on button "Select from an existing plan" at bounding box center [418, 191] width 200 height 22
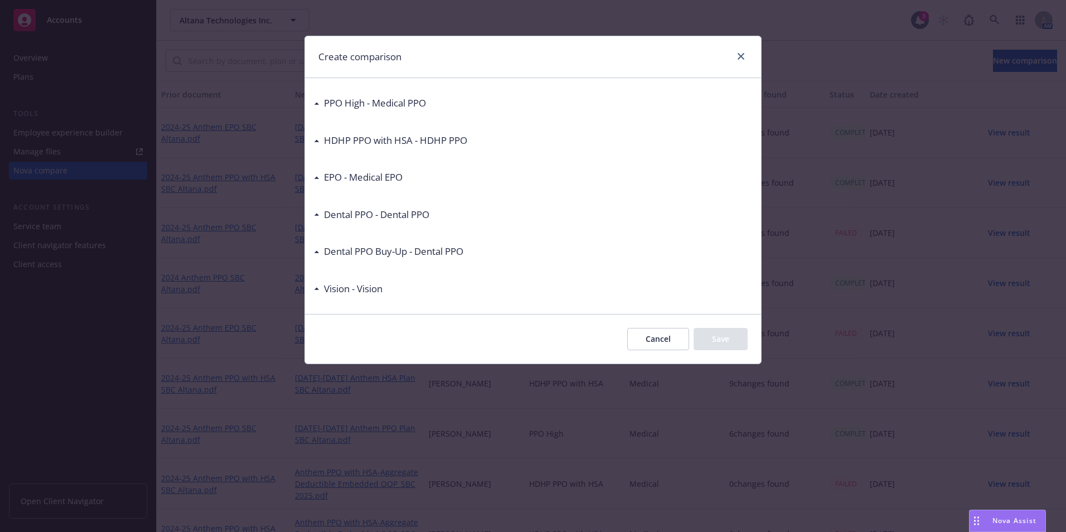
click at [321, 99] on div "PPO High - Medical PPO" at bounding box center [372, 103] width 106 height 14
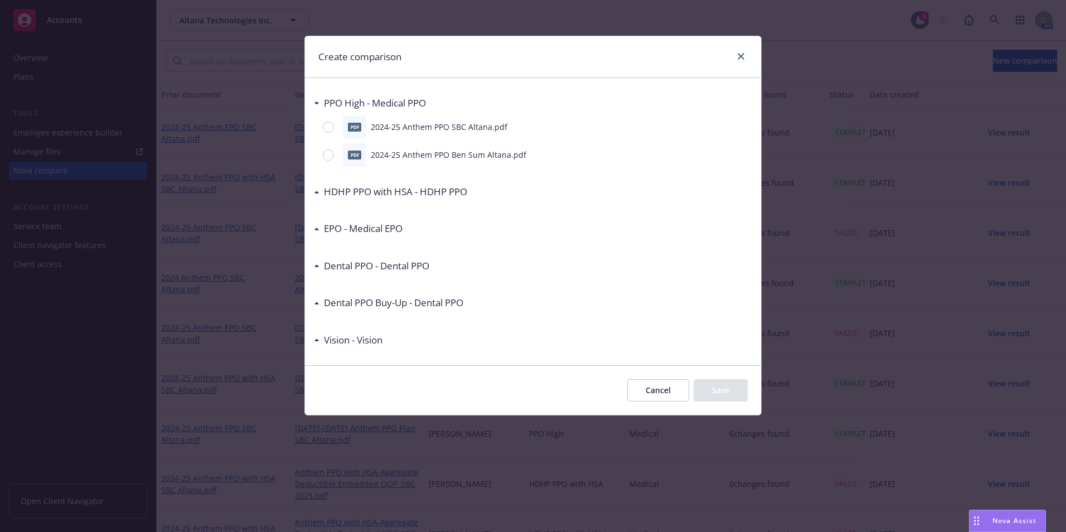
click at [334, 132] on div at bounding box center [331, 127] width 16 height 11
click at [334, 132] on input "radio" at bounding box center [328, 127] width 11 height 11
radio input "true"
click at [711, 384] on button "Save" at bounding box center [720, 390] width 54 height 22
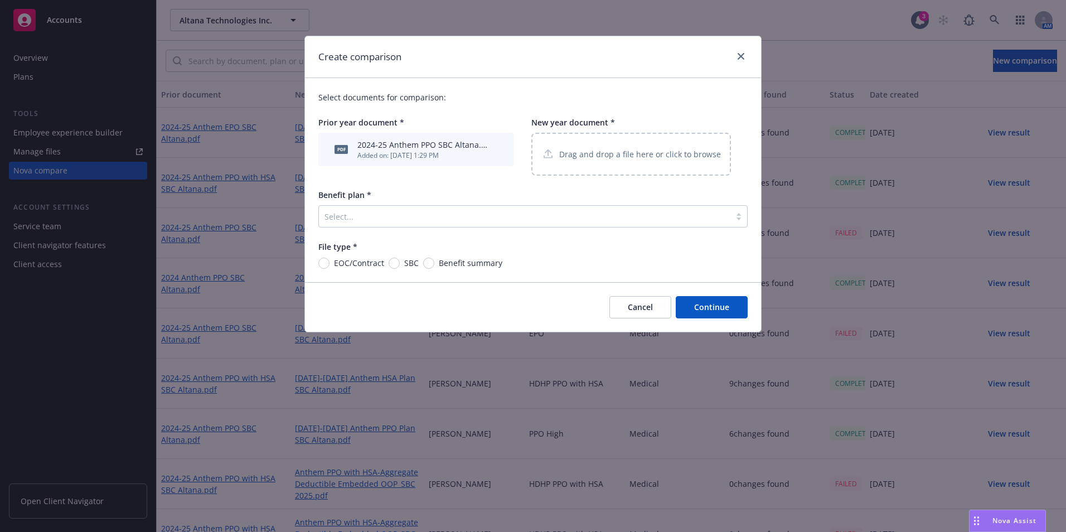
click at [687, 168] on div "Drag and drop a file here or click to browse" at bounding box center [631, 154] width 200 height 43
click at [480, 225] on div "Select..." at bounding box center [524, 216] width 411 height 18
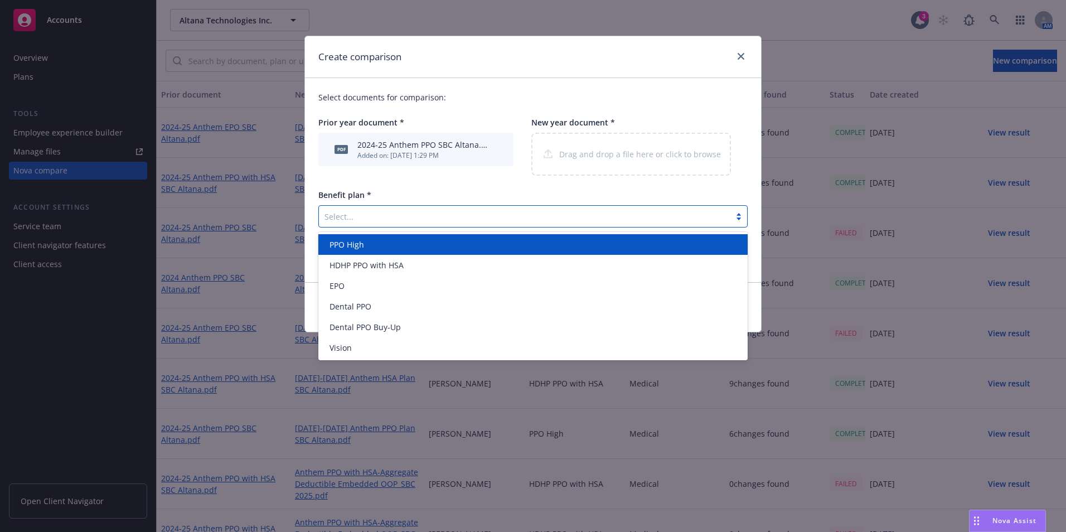
click at [435, 248] on div "PPO High" at bounding box center [533, 245] width 416 height 12
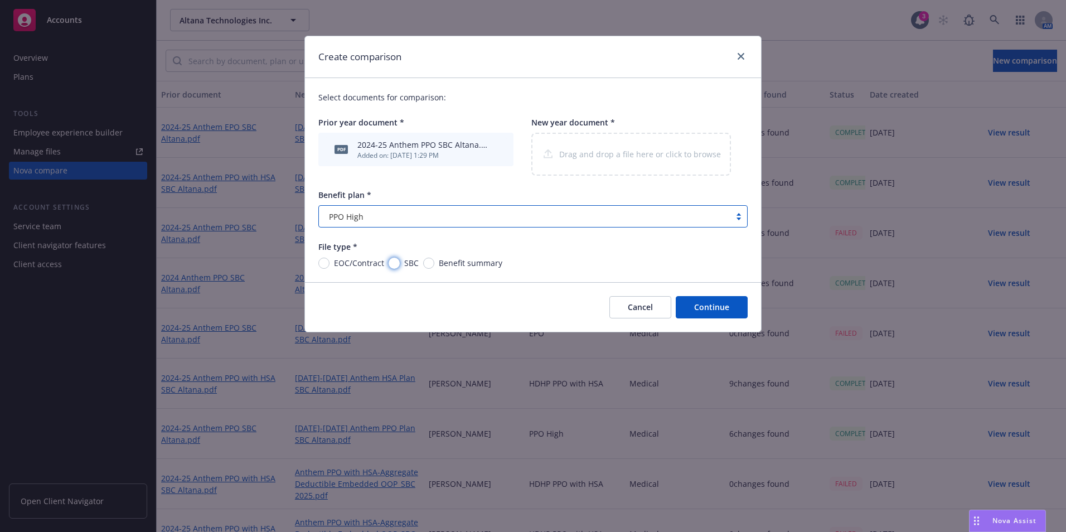
click at [391, 265] on input "SBC" at bounding box center [394, 263] width 11 height 11
radio input "true"
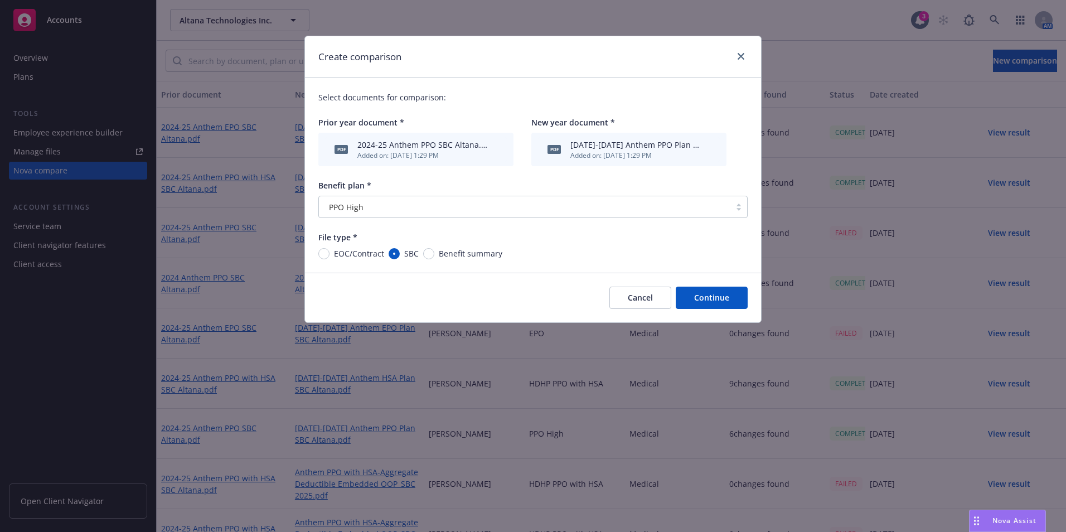
click at [699, 300] on button "Continue" at bounding box center [712, 298] width 72 height 22
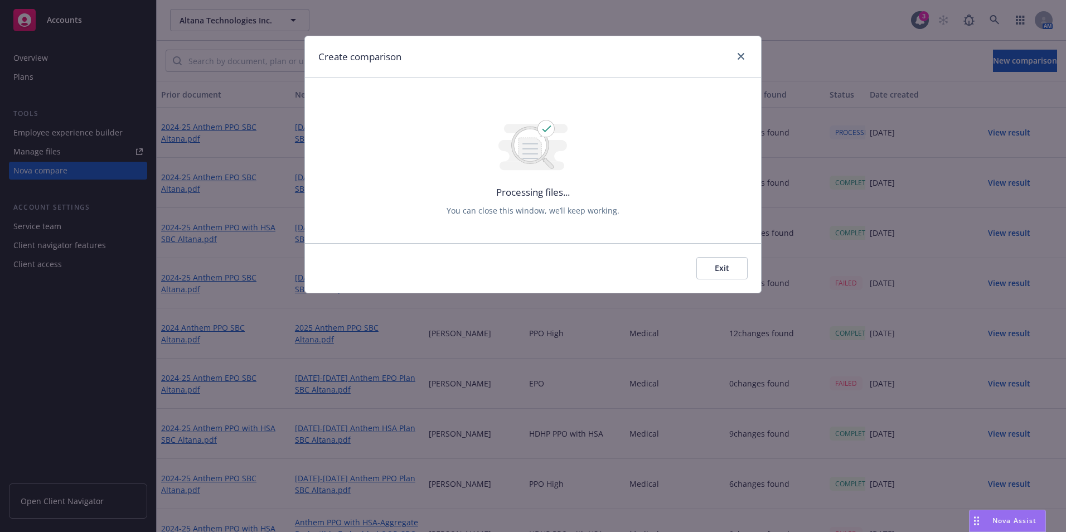
click at [733, 267] on button "Exit" at bounding box center [721, 268] width 51 height 22
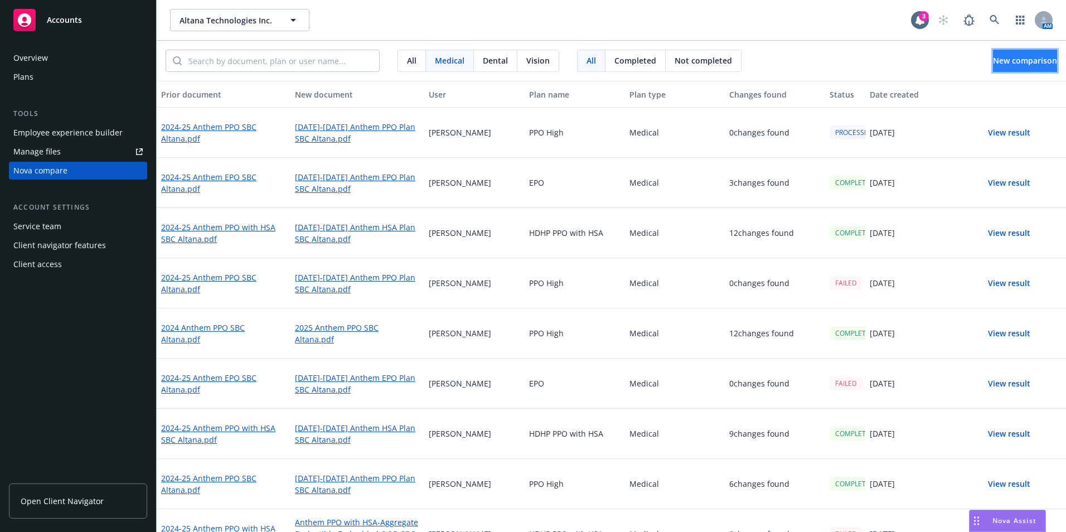
click at [1001, 64] on span "New comparison" at bounding box center [1025, 60] width 64 height 11
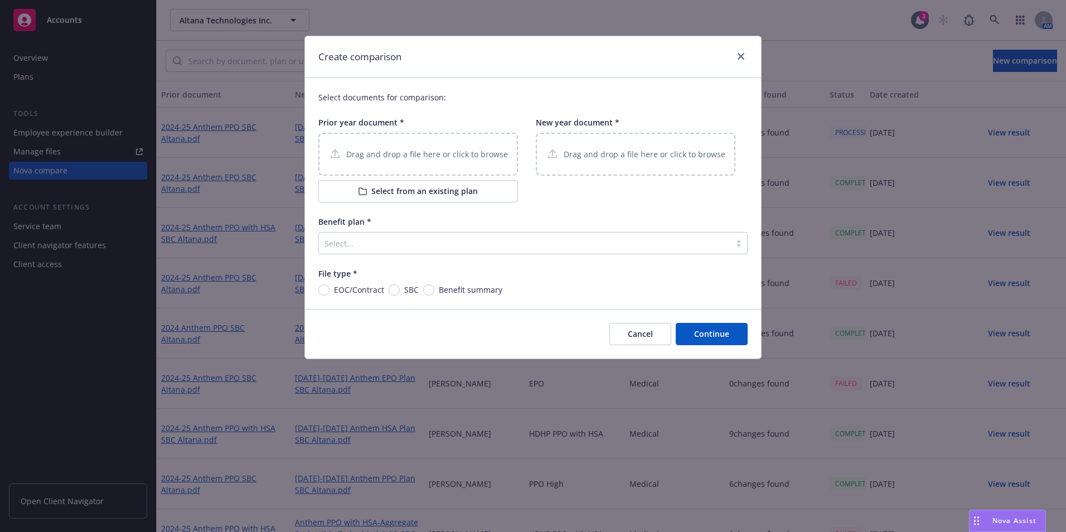
click at [385, 162] on div "Drag and drop a file here or click to browse" at bounding box center [418, 154] width 200 height 43
click at [449, 192] on button "Select from an existing plan" at bounding box center [418, 191] width 200 height 22
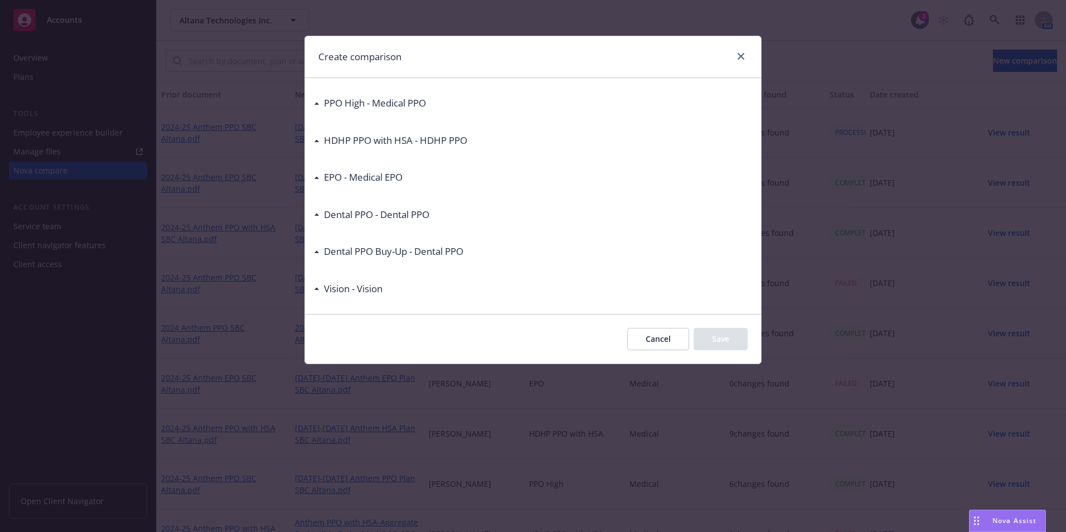
click at [321, 109] on div "PPO High - Medical PPO" at bounding box center [372, 103] width 106 height 14
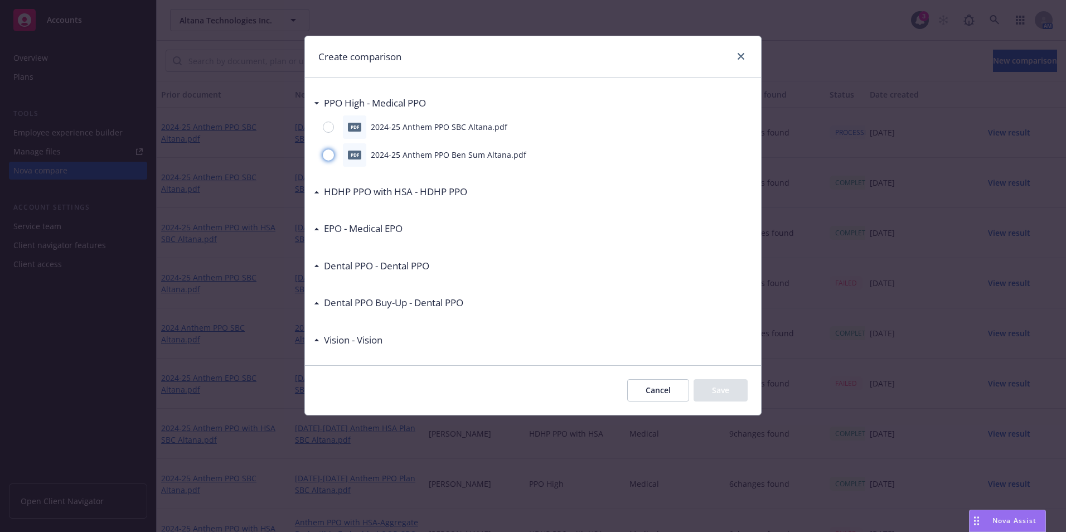
click at [330, 155] on input "radio" at bounding box center [328, 154] width 11 height 11
radio input "true"
click at [719, 382] on button "Save" at bounding box center [720, 390] width 54 height 22
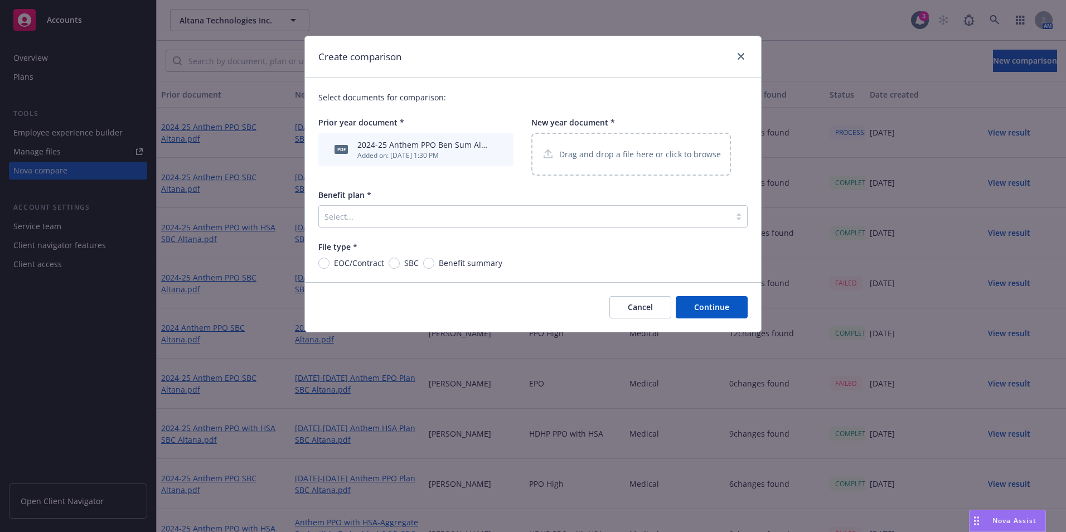
click at [391, 215] on div at bounding box center [524, 216] width 400 height 13
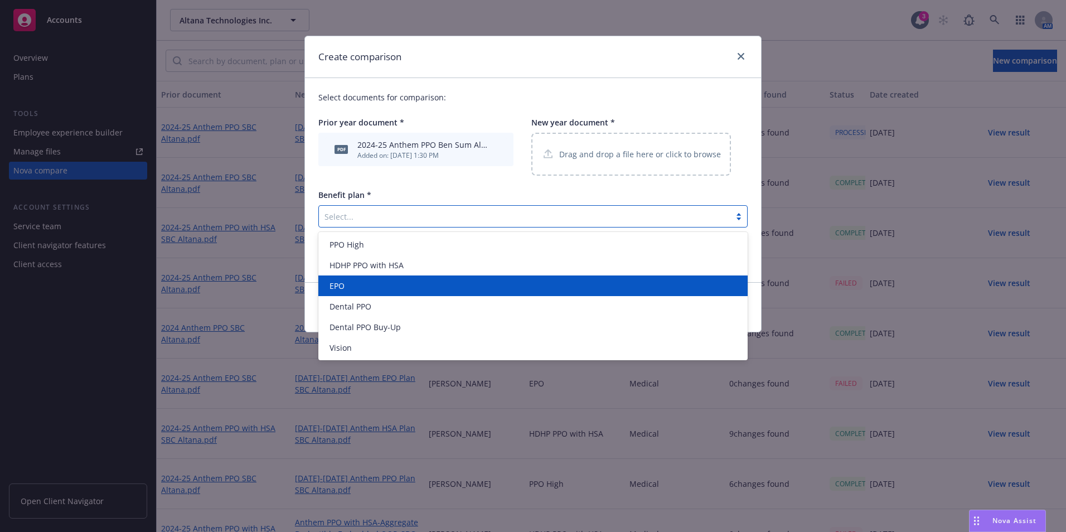
click at [395, 285] on div "EPO" at bounding box center [533, 286] width 416 height 12
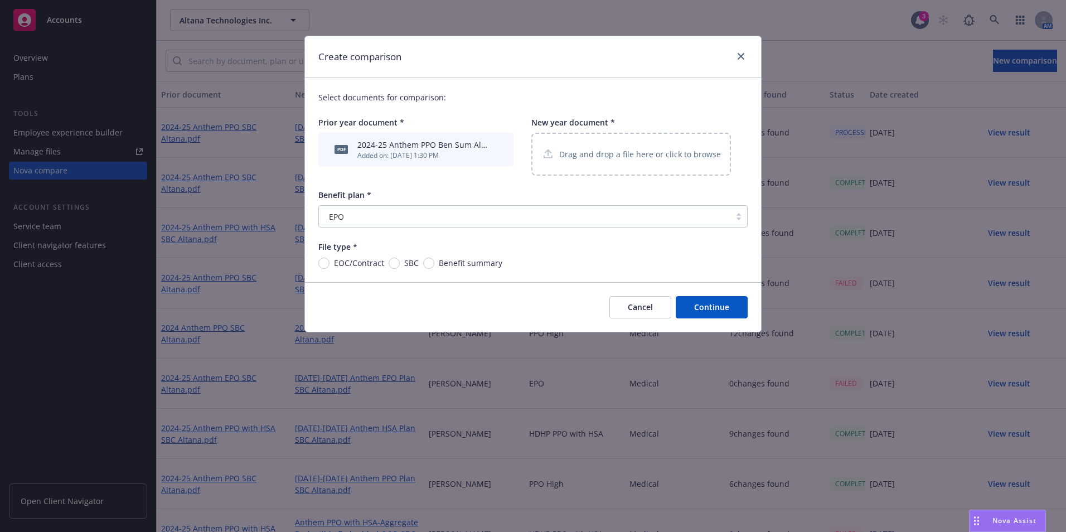
click at [452, 264] on span "Benefit summary" at bounding box center [471, 263] width 64 height 12
click at [434, 264] on input "Benefit summary" at bounding box center [428, 263] width 11 height 11
radio input "true"
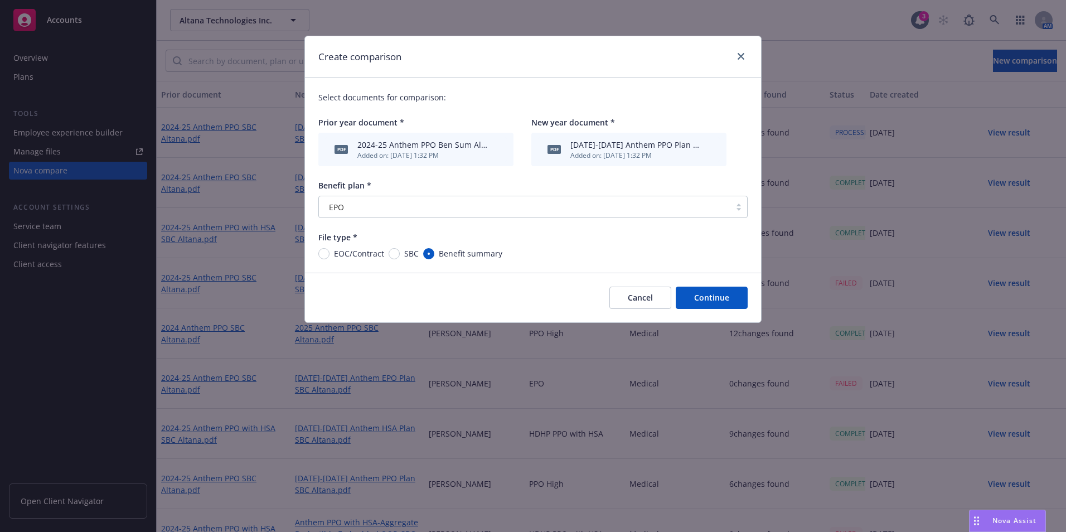
click at [717, 297] on button "Continue" at bounding box center [712, 298] width 72 height 22
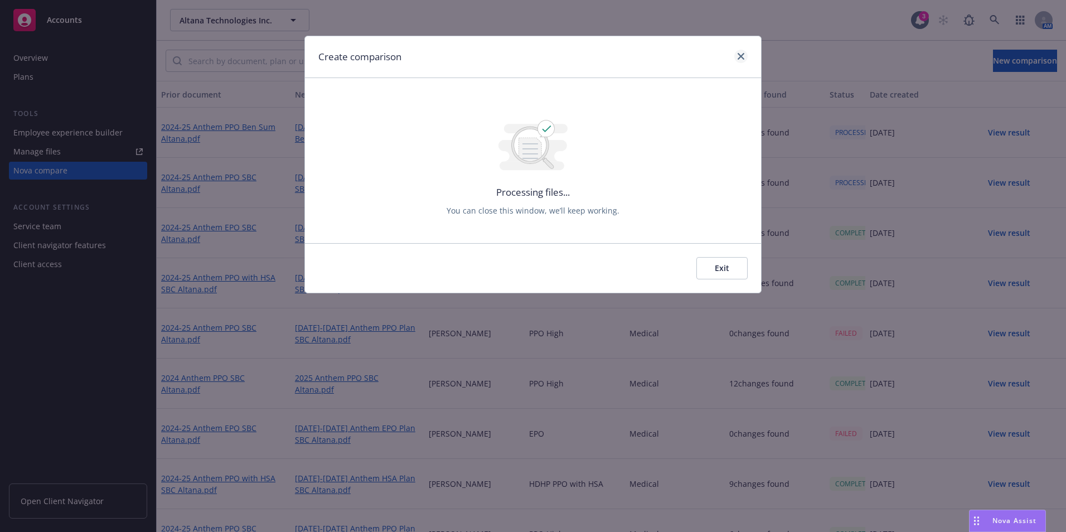
drag, startPoint x: 744, startPoint y: 48, endPoint x: 746, endPoint y: 57, distance: 9.2
click at [744, 48] on div "Create comparison" at bounding box center [533, 57] width 456 height 42
click at [746, 57] on link "close" at bounding box center [740, 56] width 13 height 13
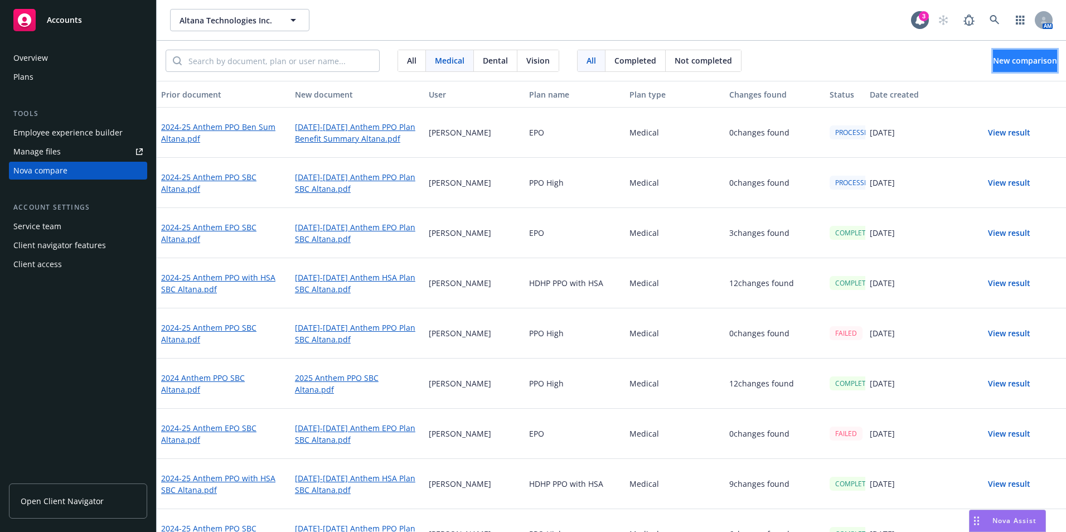
click at [995, 70] on button "New comparison" at bounding box center [1025, 61] width 64 height 22
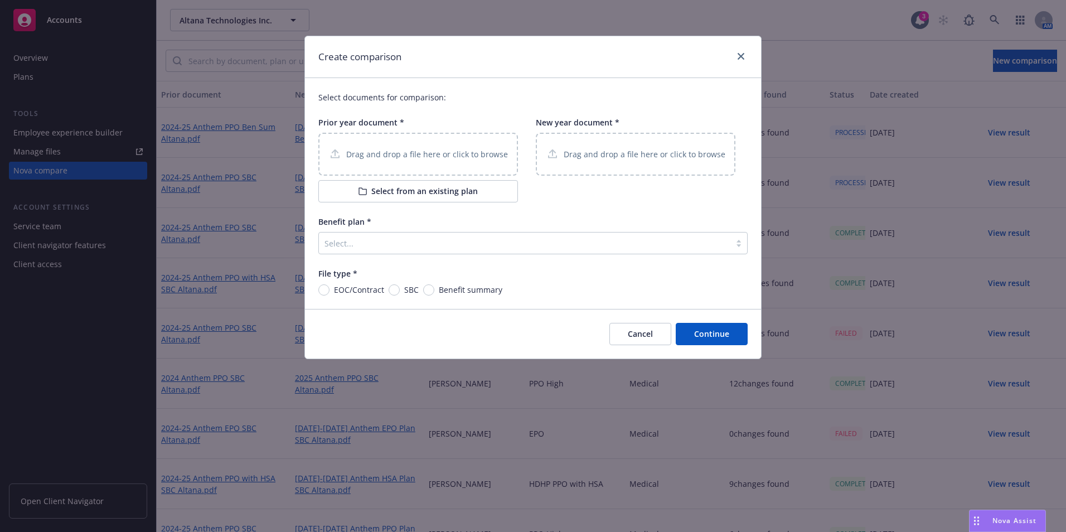
click at [383, 151] on p "Drag and drop a file here or click to browse" at bounding box center [427, 154] width 162 height 12
click at [422, 195] on button "Select from an existing plan" at bounding box center [418, 191] width 200 height 22
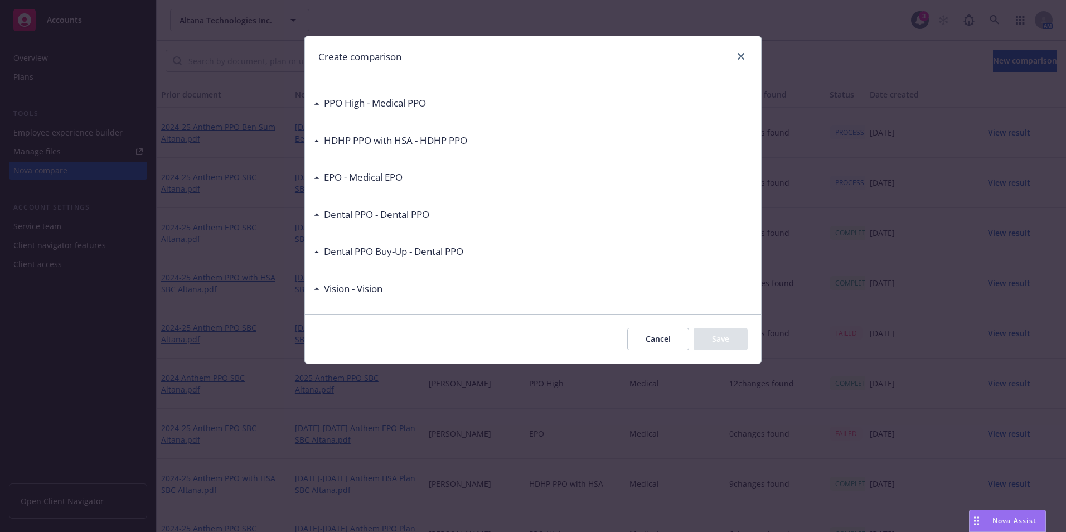
click at [321, 138] on div "HDHP PPO with HSA - HDHP PPO" at bounding box center [393, 140] width 148 height 14
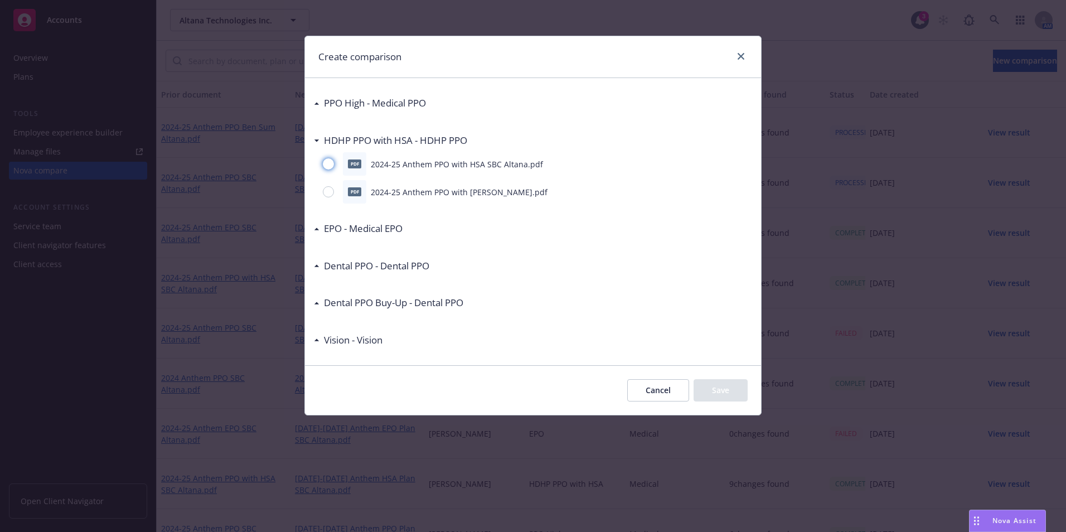
click at [328, 164] on input "radio" at bounding box center [328, 163] width 11 height 11
radio input "true"
click at [332, 196] on input "radio" at bounding box center [328, 191] width 11 height 11
radio input "true"
click at [751, 398] on div "Cancel Save" at bounding box center [533, 390] width 456 height 50
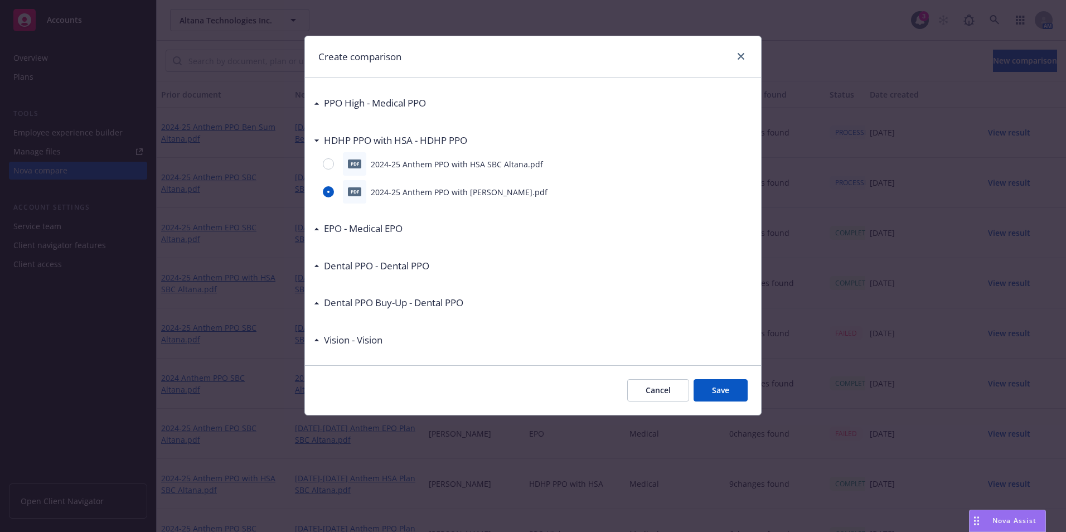
click at [729, 392] on button "Save" at bounding box center [720, 390] width 54 height 22
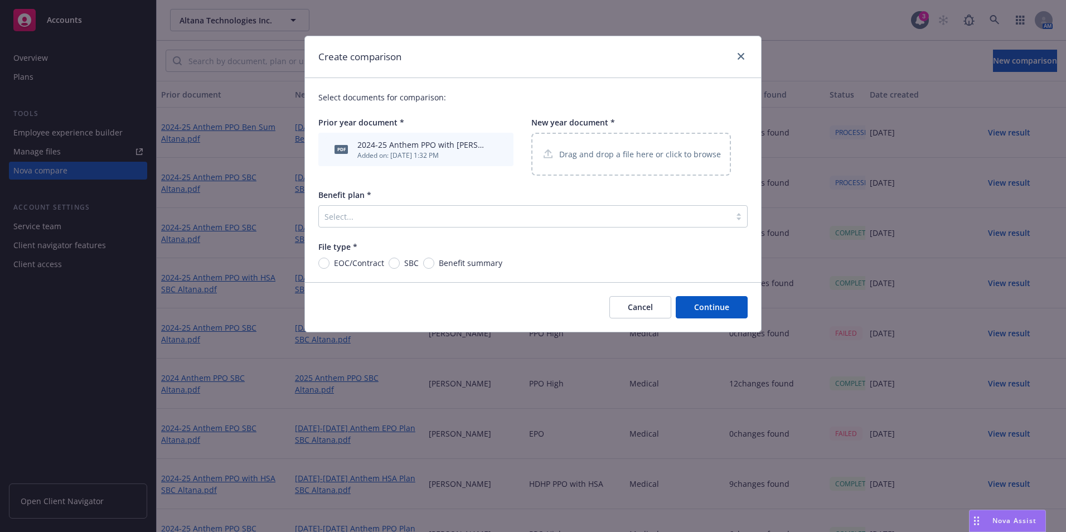
click at [594, 156] on p "Drag and drop a file here or click to browse" at bounding box center [640, 154] width 162 height 12
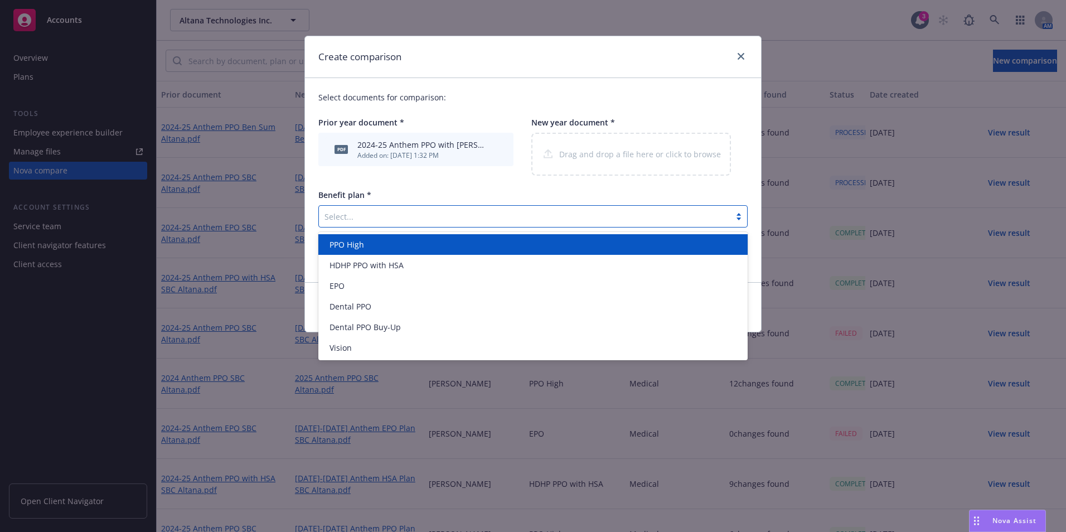
click at [416, 226] on div "Select..." at bounding box center [532, 216] width 429 height 22
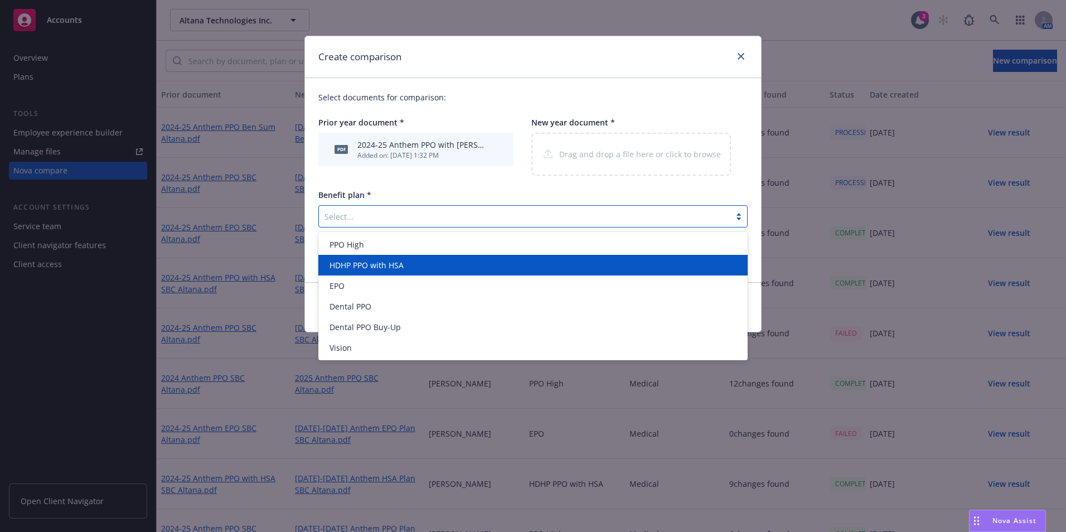
click at [385, 263] on span "HDHP PPO with HSA" at bounding box center [366, 265] width 74 height 12
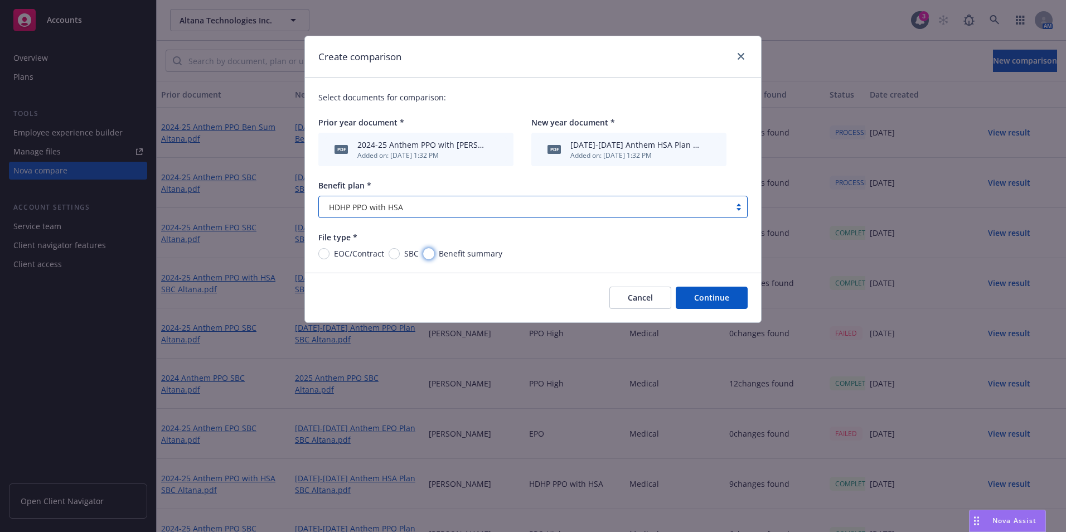
click at [430, 256] on input "Benefit summary" at bounding box center [428, 253] width 11 height 11
radio input "true"
click at [720, 290] on button "Continue" at bounding box center [712, 298] width 72 height 22
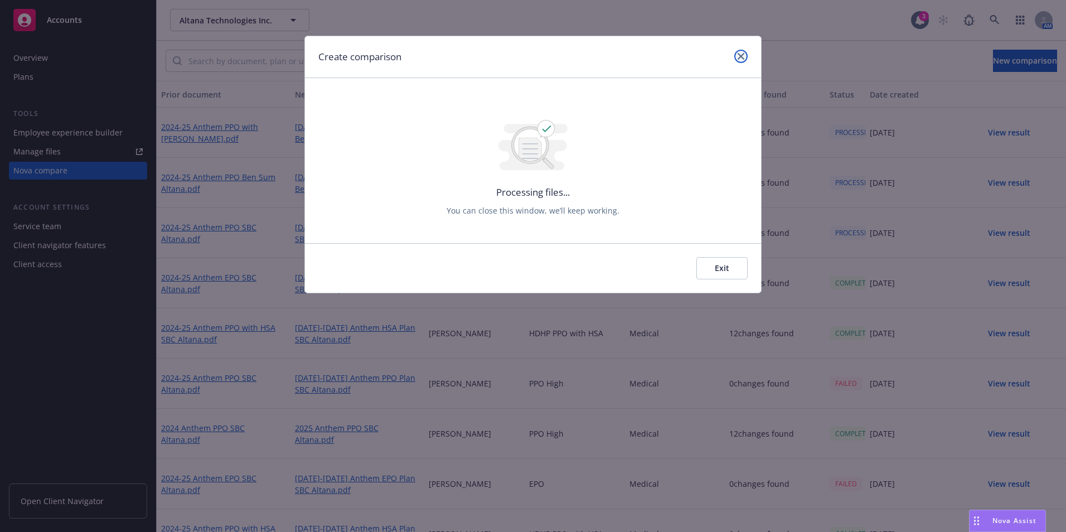
click at [737, 59] on icon "close" at bounding box center [740, 56] width 7 height 7
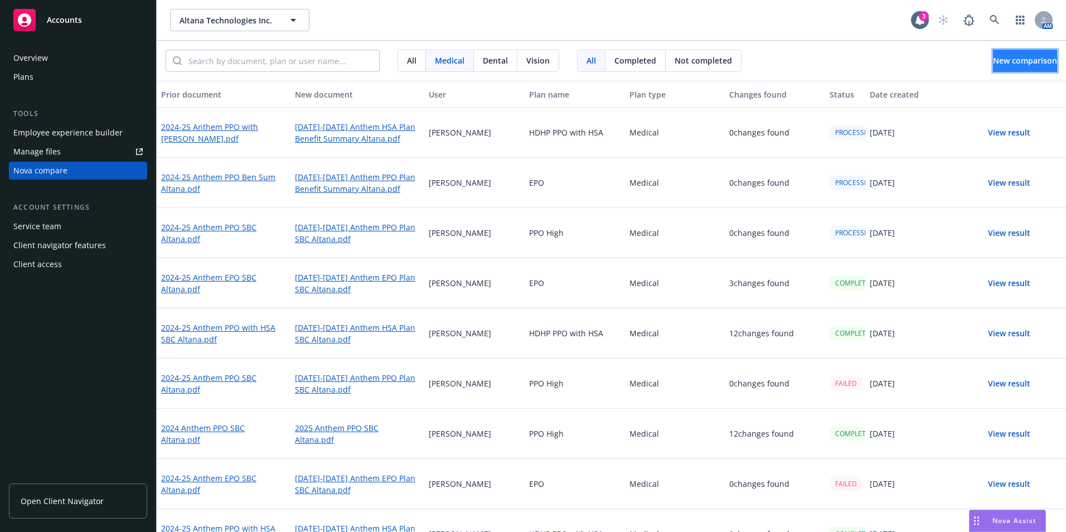
click at [1042, 60] on button "New comparison" at bounding box center [1025, 61] width 64 height 22
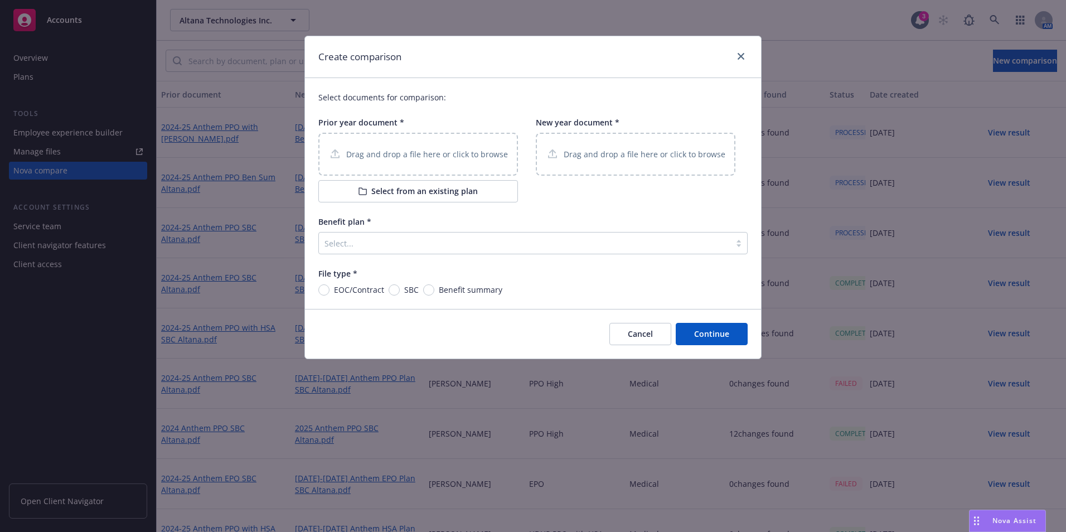
click at [394, 144] on div "Drag and drop a file here or click to browse" at bounding box center [418, 154] width 200 height 43
click at [481, 172] on div "Drag and drop a file here or click to browse" at bounding box center [418, 154] width 200 height 43
drag, startPoint x: 490, startPoint y: 206, endPoint x: 489, endPoint y: 193, distance: 13.4
click at [489, 204] on div "Select documents for comparison: Prior year document * Drag and drop a file her…" at bounding box center [533, 193] width 456 height 231
click at [489, 193] on button "Select from an existing plan" at bounding box center [418, 191] width 200 height 22
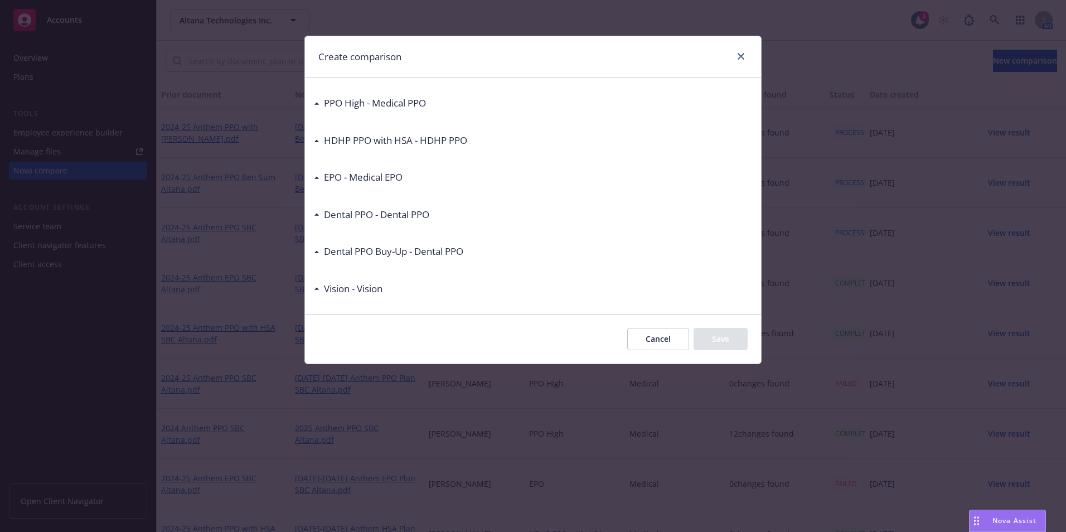
click at [323, 175] on div "EPO - Medical EPO" at bounding box center [360, 177] width 83 height 14
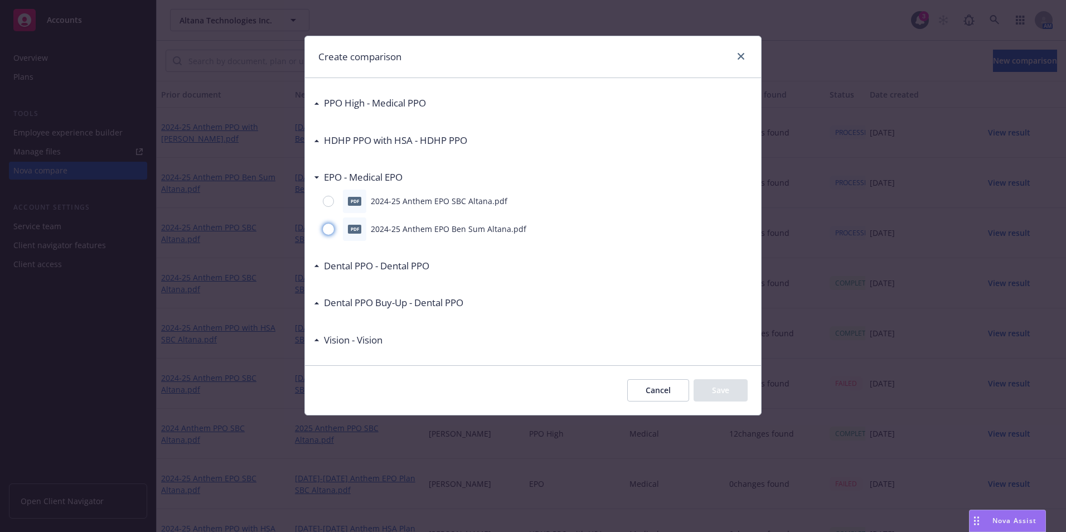
drag, startPoint x: 327, startPoint y: 225, endPoint x: 402, endPoint y: 242, distance: 77.1
click at [328, 225] on input "radio" at bounding box center [328, 229] width 11 height 11
radio input "true"
click at [725, 386] on button "Save" at bounding box center [720, 390] width 54 height 22
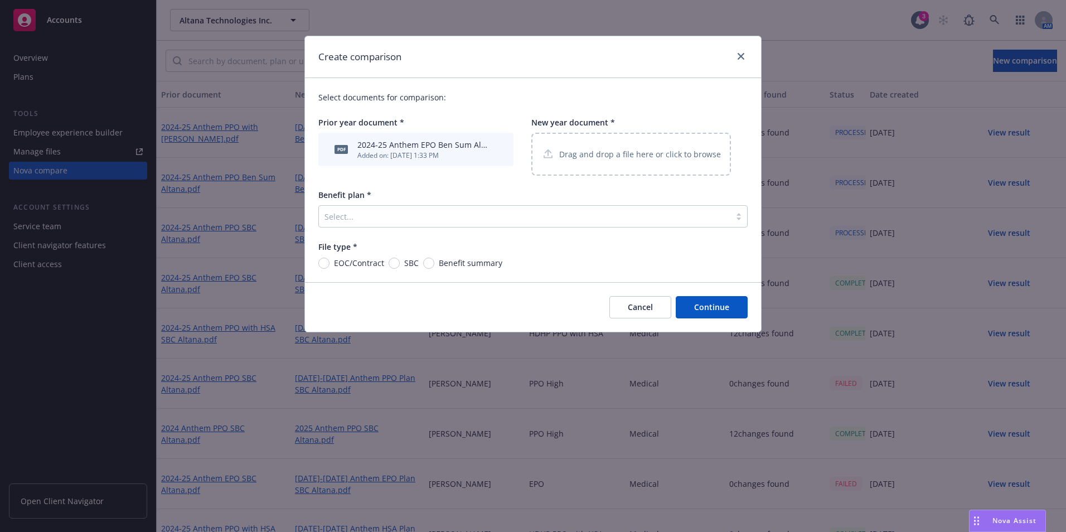
click at [658, 166] on div "Drag and drop a file here or click to browse" at bounding box center [631, 154] width 200 height 43
click at [505, 214] on div at bounding box center [524, 216] width 400 height 13
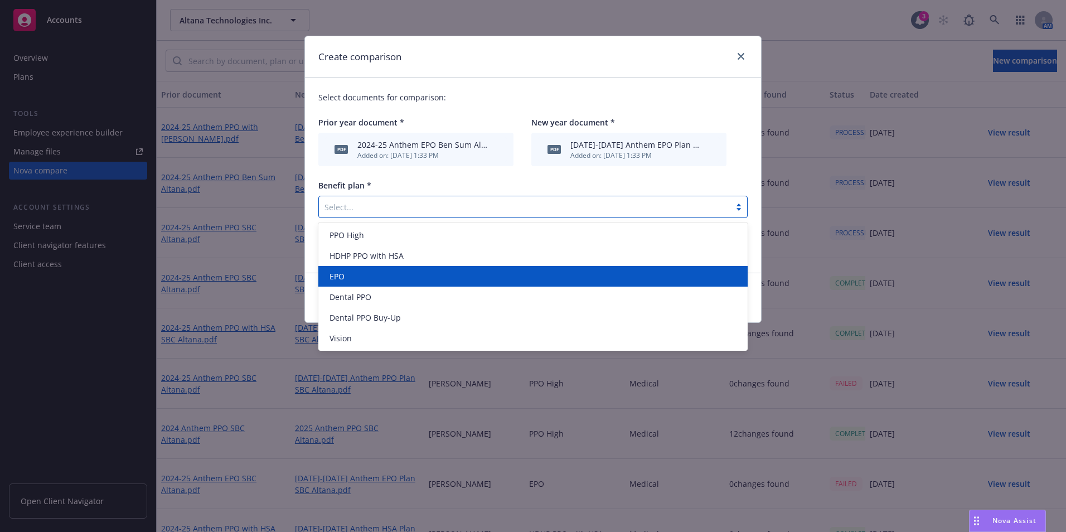
click at [453, 280] on div "EPO" at bounding box center [533, 276] width 416 height 12
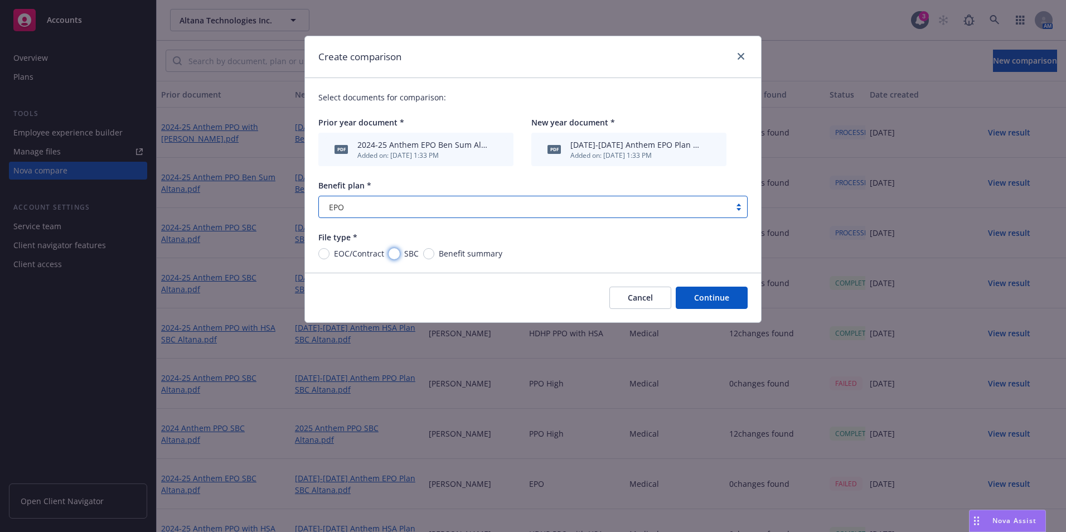
click at [398, 251] on input "SBC" at bounding box center [394, 253] width 11 height 11
radio input "true"
click at [437, 257] on span "Benefit summary" at bounding box center [468, 254] width 68 height 12
click at [434, 257] on input "Benefit summary" at bounding box center [428, 253] width 11 height 11
radio input "true"
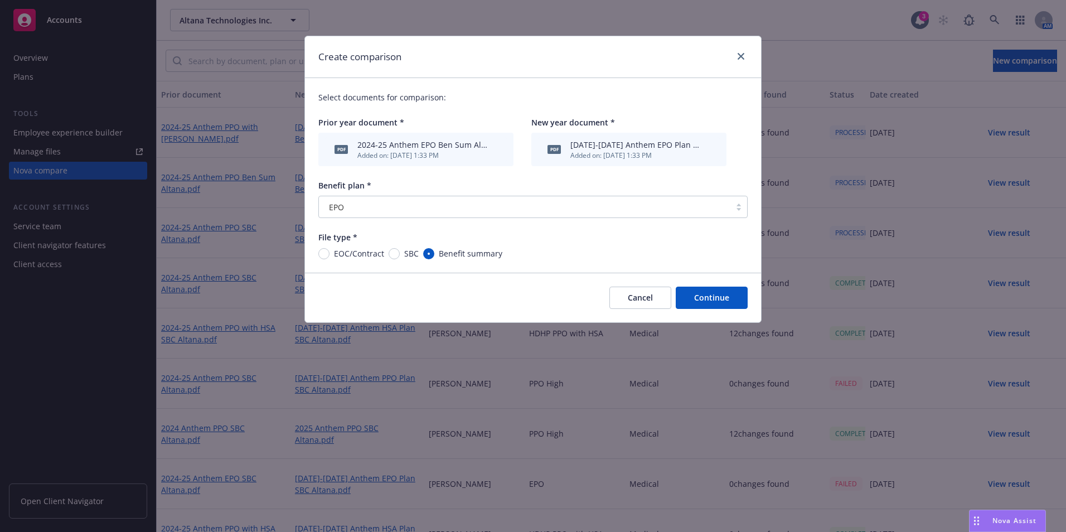
click at [742, 300] on button "Continue" at bounding box center [712, 298] width 72 height 22
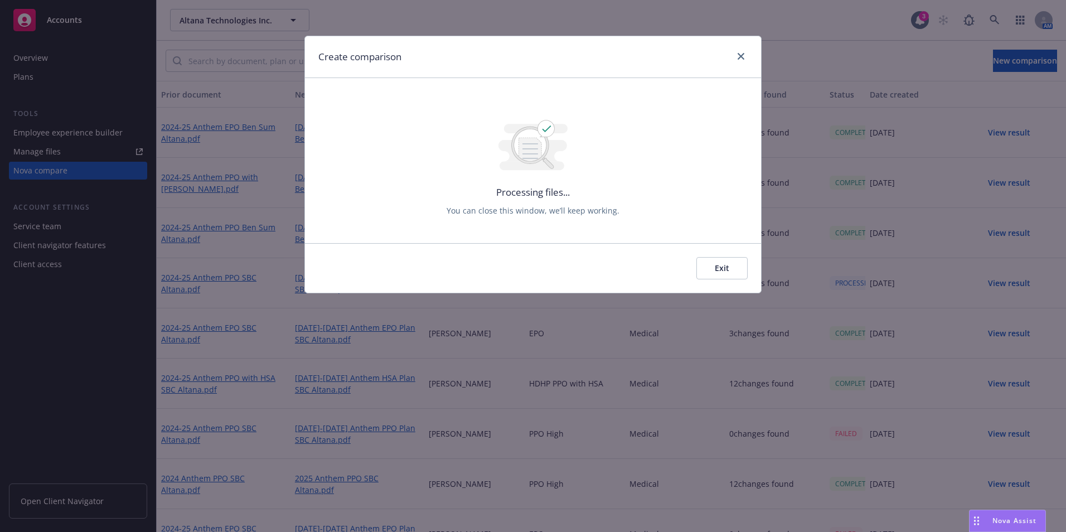
click at [741, 65] on div "Create comparison" at bounding box center [533, 57] width 456 height 42
click at [745, 59] on link "close" at bounding box center [740, 56] width 13 height 13
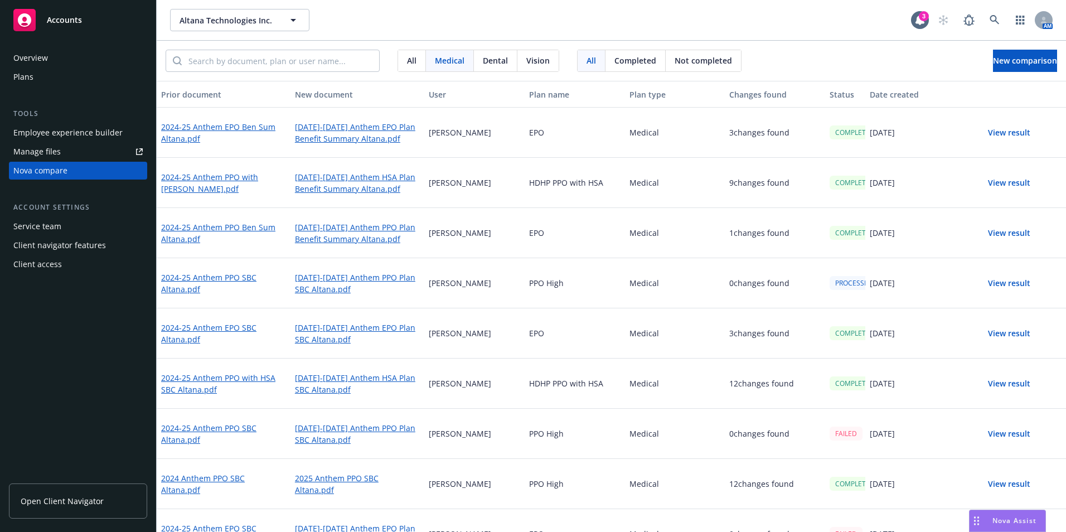
click at [1011, 230] on button "View result" at bounding box center [1009, 233] width 78 height 22
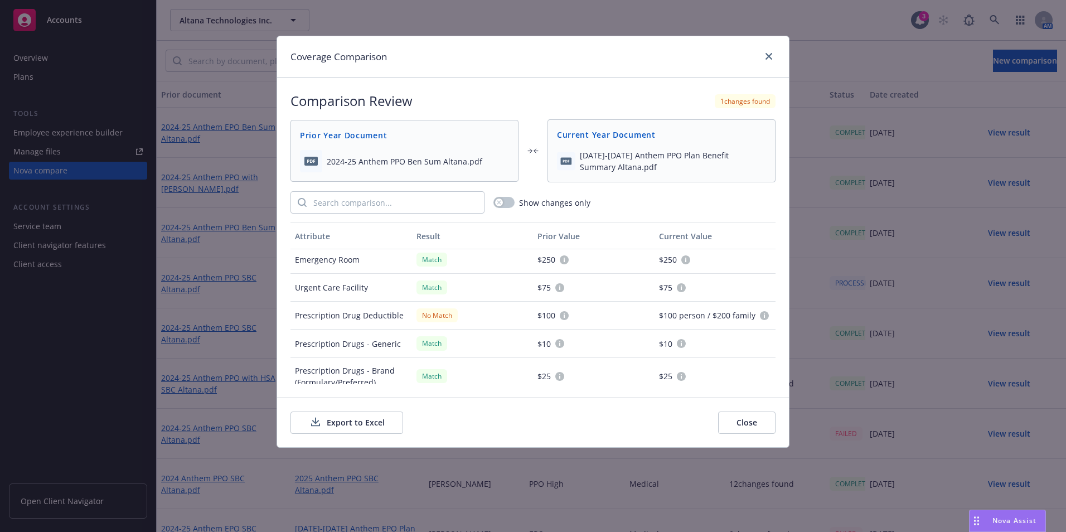
scroll to position [572, 0]
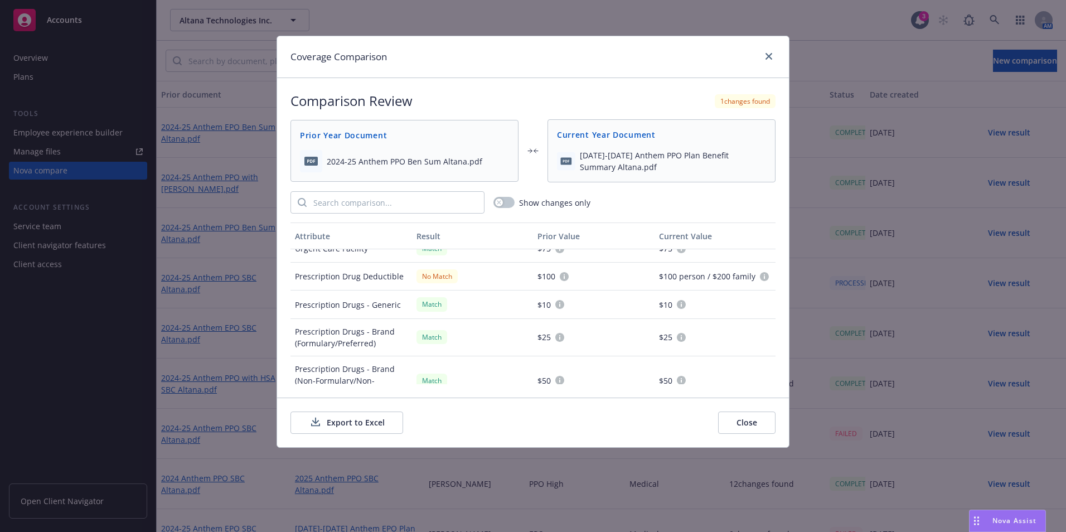
click at [327, 422] on button "Export to Excel" at bounding box center [346, 422] width 113 height 22
click at [773, 57] on link "close" at bounding box center [768, 56] width 13 height 13
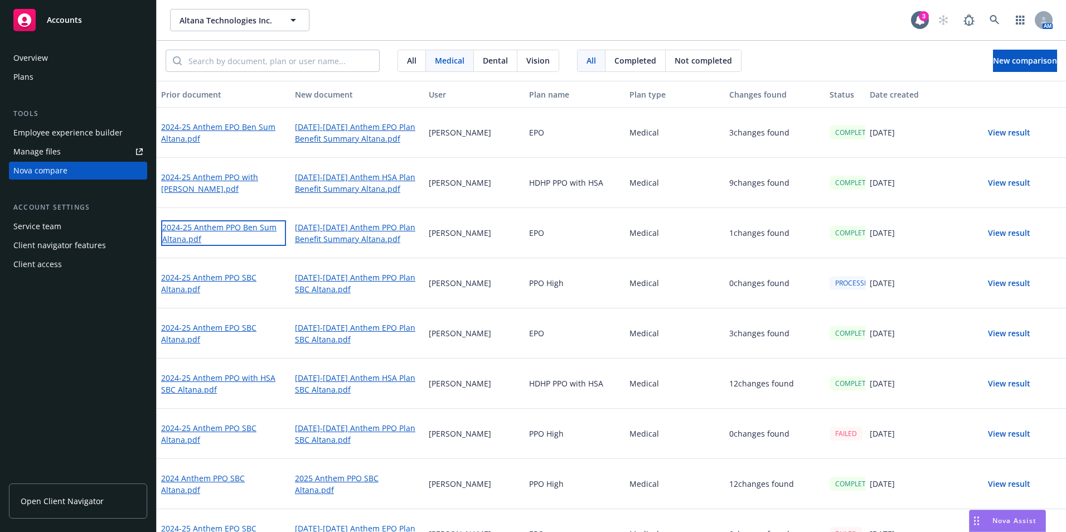
click at [230, 230] on link "2024-25 Anthem PPO Ben Sum Altana.pdf" at bounding box center [223, 233] width 125 height 26
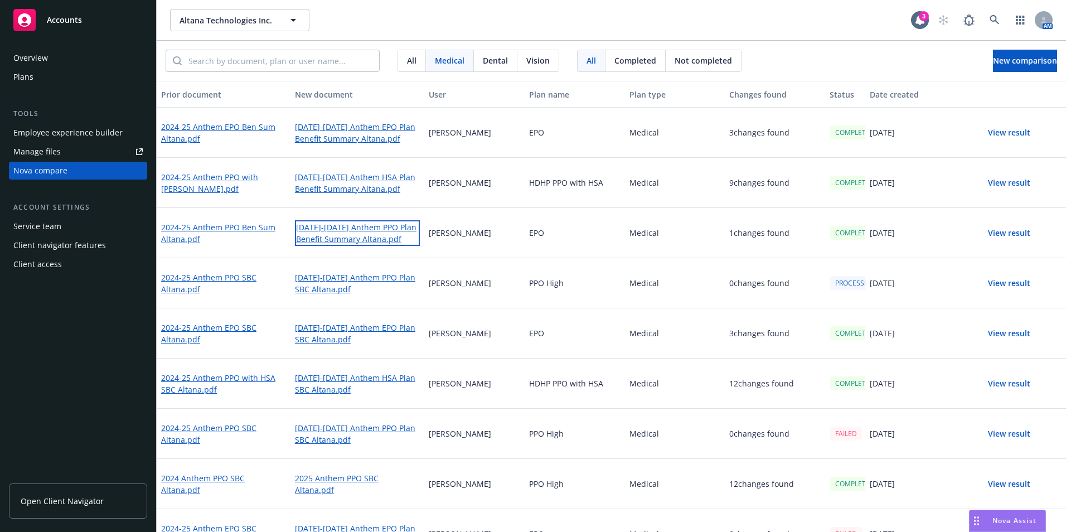
click at [338, 238] on link "[DATE]-[DATE] Anthem PPO Plan Benefit Summary Altana.pdf" at bounding box center [357, 233] width 125 height 26
click at [1007, 181] on button "View result" at bounding box center [1009, 183] width 78 height 22
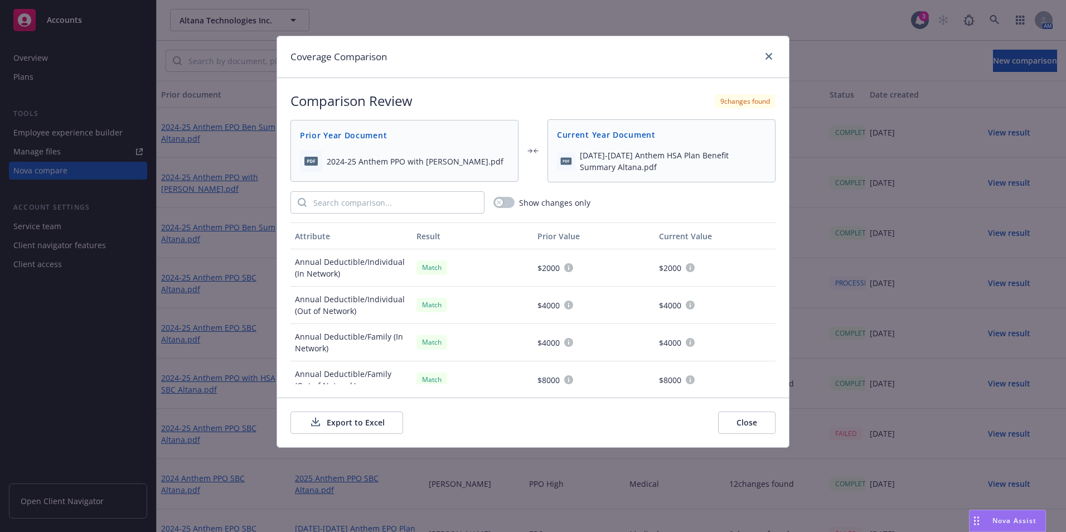
drag, startPoint x: 372, startPoint y: 424, endPoint x: 378, endPoint y: 420, distance: 7.0
click at [374, 423] on button "Export to Excel" at bounding box center [346, 422] width 113 height 22
click at [768, 59] on icon "close" at bounding box center [768, 56] width 7 height 7
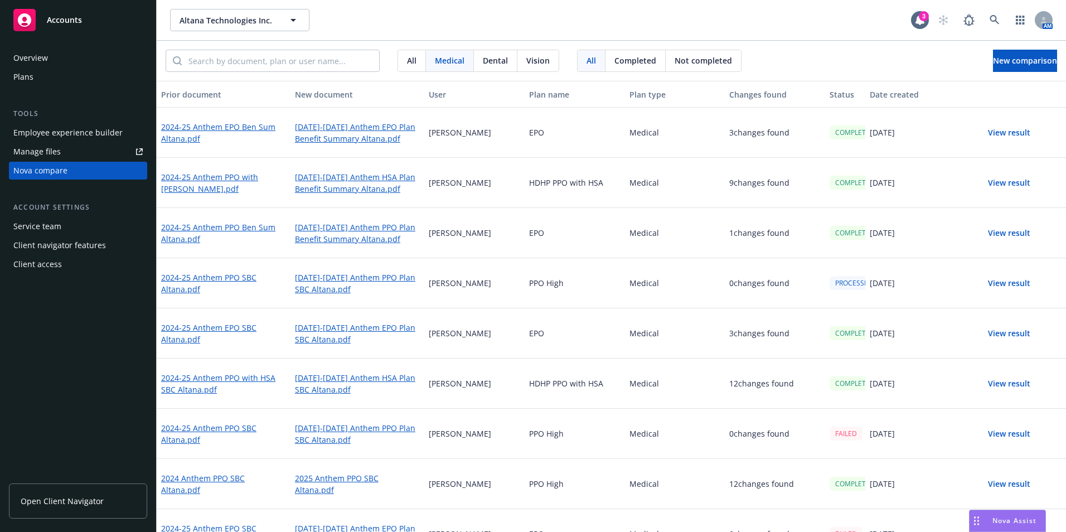
click at [1001, 183] on button "View result" at bounding box center [1009, 183] width 78 height 22
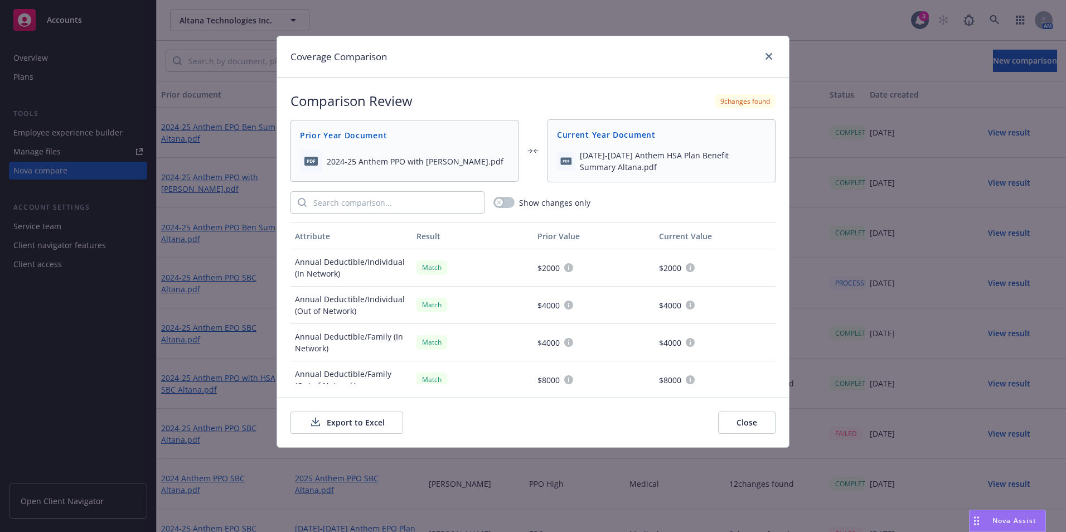
click at [376, 417] on button "Export to Excel" at bounding box center [346, 422] width 113 height 22
click at [764, 55] on link "close" at bounding box center [768, 56] width 13 height 13
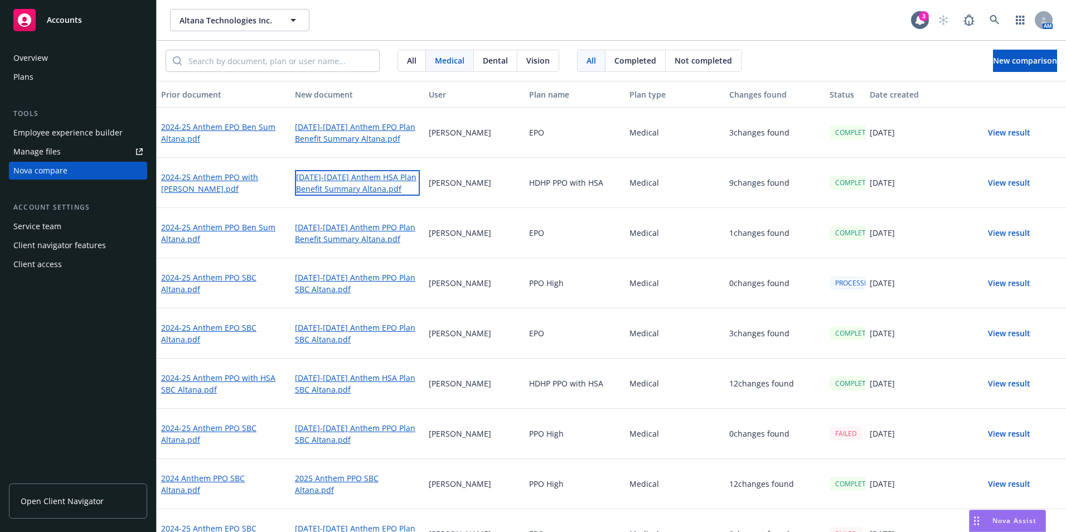
click at [347, 177] on link "[DATE]-[DATE] Anthem HSA Plan Benefit Summary Altana.pdf" at bounding box center [357, 183] width 125 height 26
click at [217, 187] on link "2024-25 Anthem PPO with [PERSON_NAME].pdf" at bounding box center [223, 183] width 125 height 26
click at [988, 231] on button "View result" at bounding box center [1009, 233] width 78 height 22
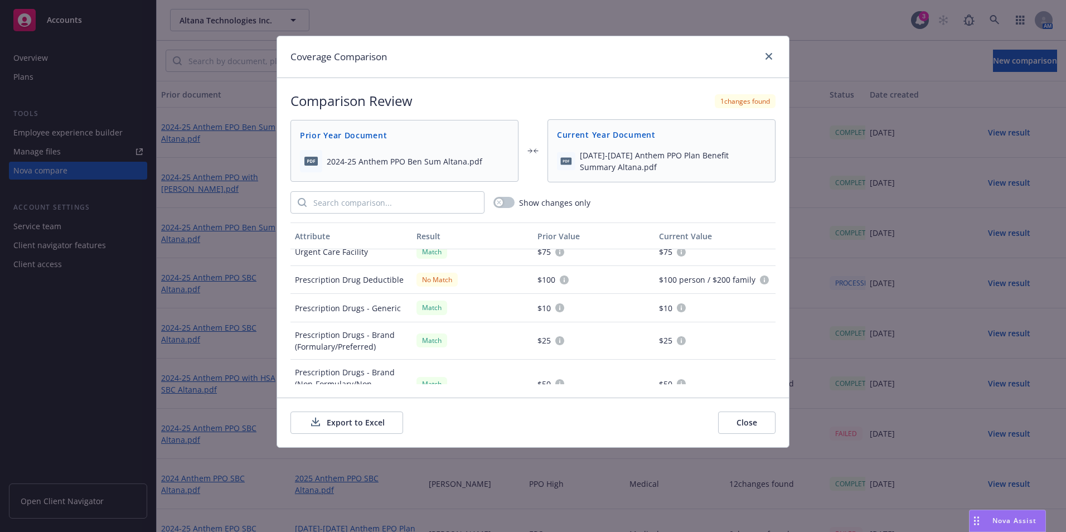
scroll to position [516, 0]
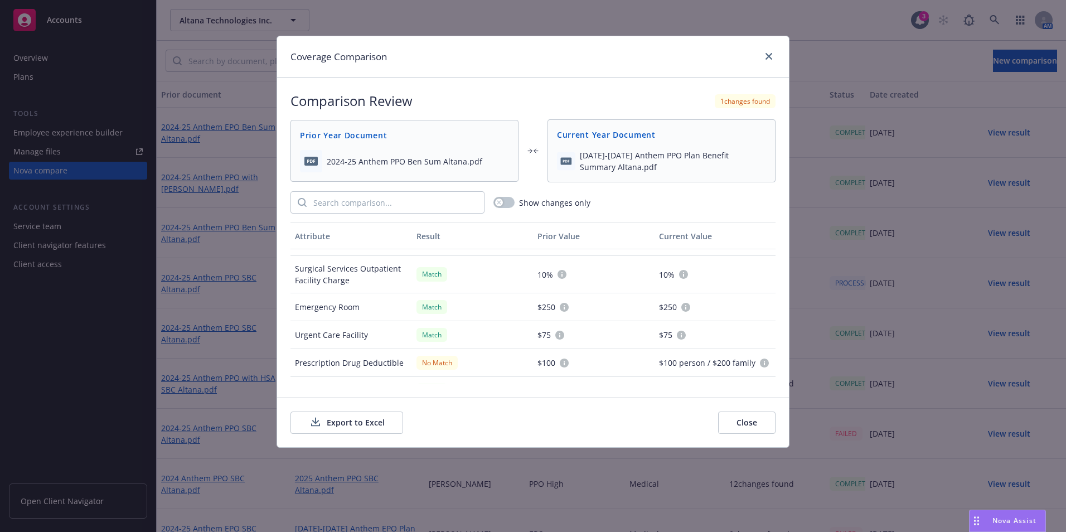
click at [748, 417] on button "Close" at bounding box center [746, 422] width 57 height 22
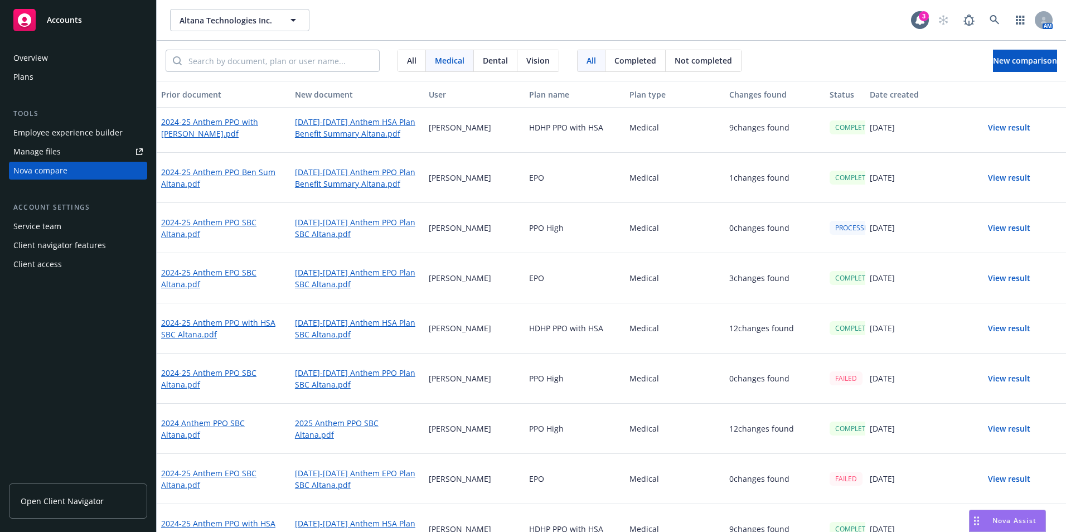
scroll to position [56, 0]
click at [337, 221] on link "[DATE]-[DATE] Anthem PPO Plan SBC Altana.pdf" at bounding box center [357, 228] width 125 height 26
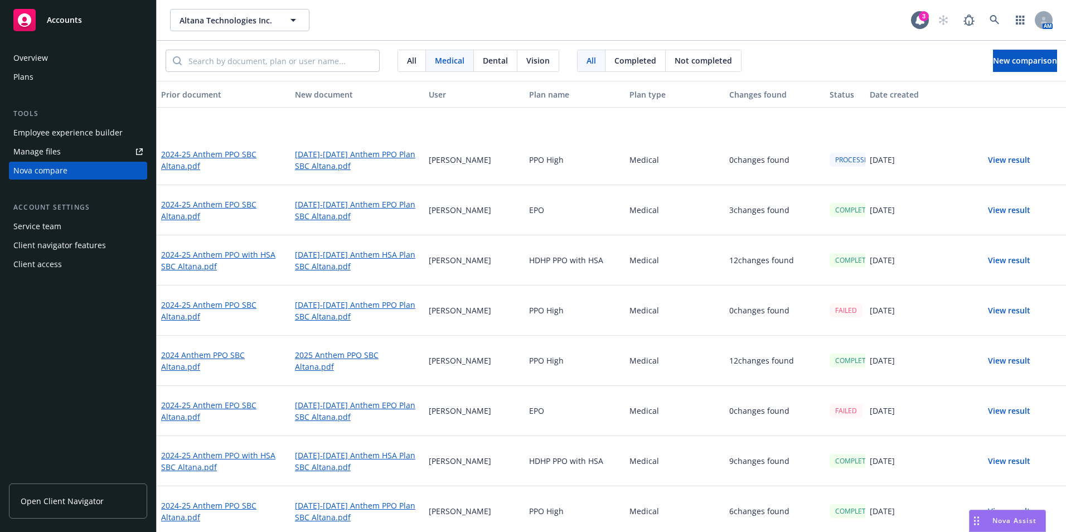
scroll to position [223, 0]
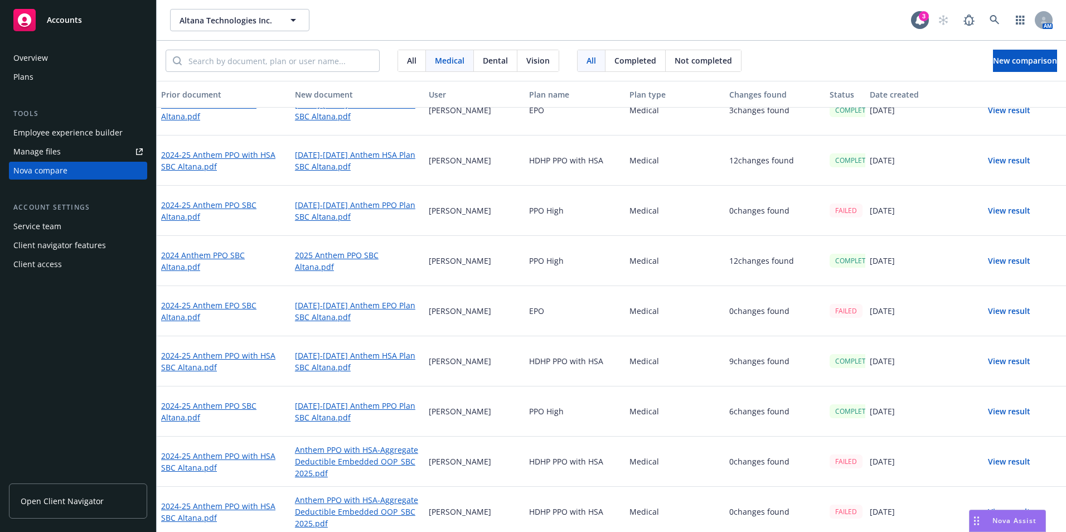
click at [1013, 411] on button "View result" at bounding box center [1009, 411] width 78 height 22
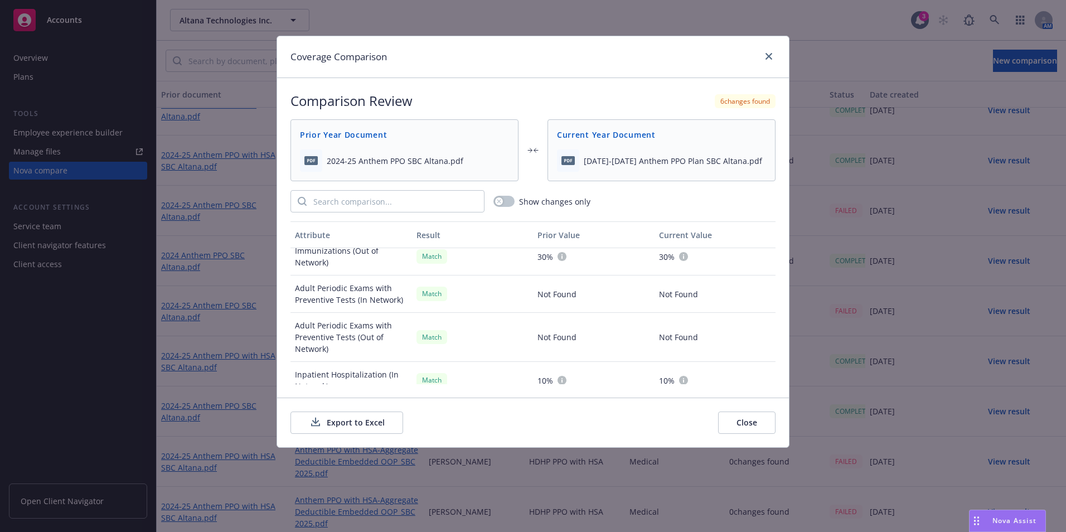
scroll to position [780, 0]
click at [771, 59] on icon "close" at bounding box center [768, 56] width 7 height 7
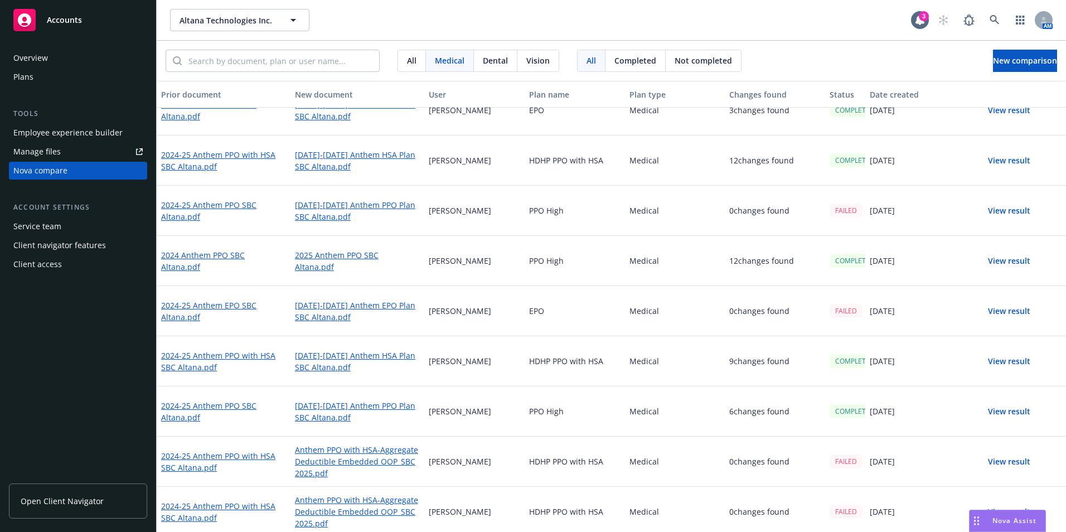
click at [540, 58] on span "Vision" at bounding box center [537, 61] width 23 height 12
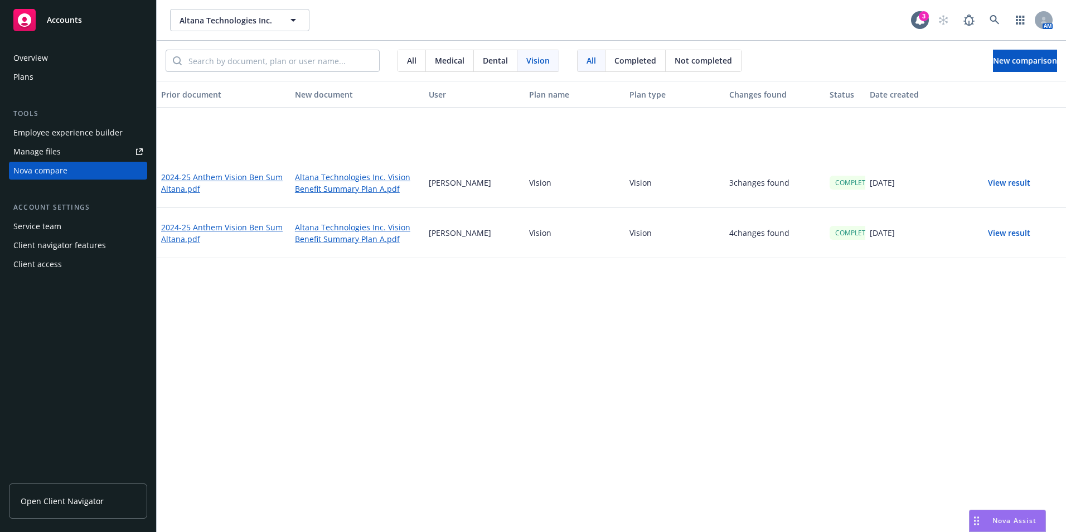
drag, startPoint x: 508, startPoint y: 59, endPoint x: 508, endPoint y: 65, distance: 6.1
click at [508, 59] on div "Dental" at bounding box center [495, 60] width 43 height 21
